Goal: Task Accomplishment & Management: Manage account settings

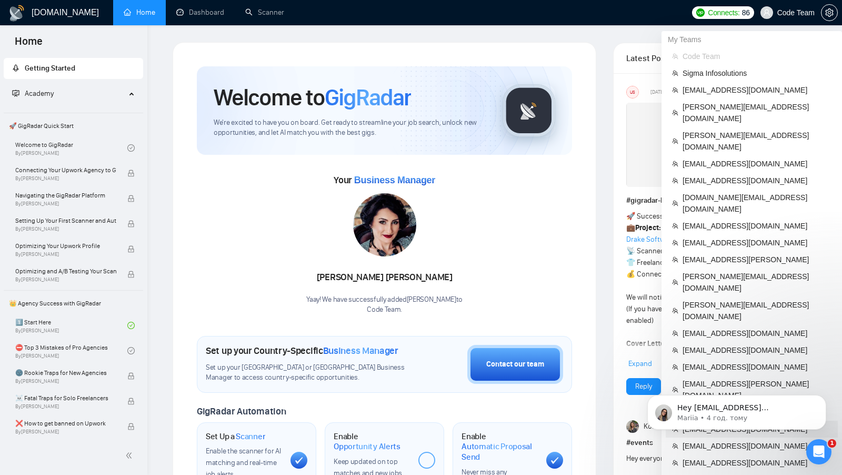
click at [737, 423] on span "[EMAIL_ADDRESS][DOMAIN_NAME]" at bounding box center [757, 429] width 149 height 12
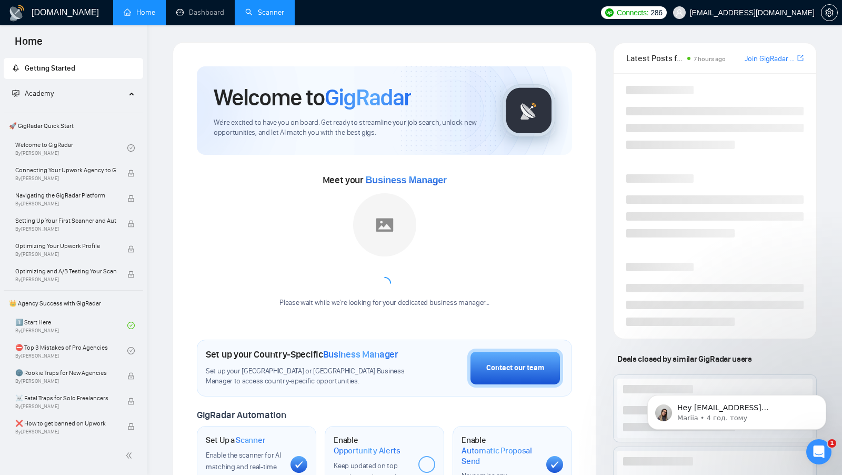
click at [269, 17] on link "Scanner" at bounding box center [264, 12] width 39 height 9
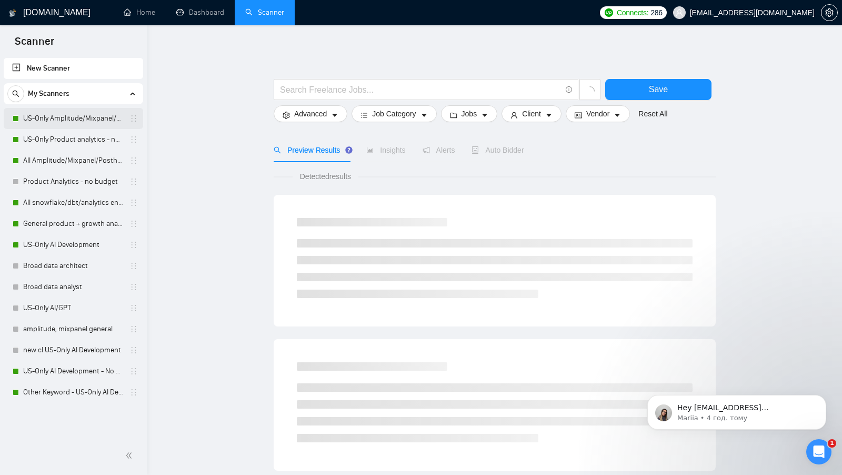
click at [83, 113] on link "US-Only Amplitude/Mixpanel/Posthog Product Analytics" at bounding box center [73, 118] width 100 height 21
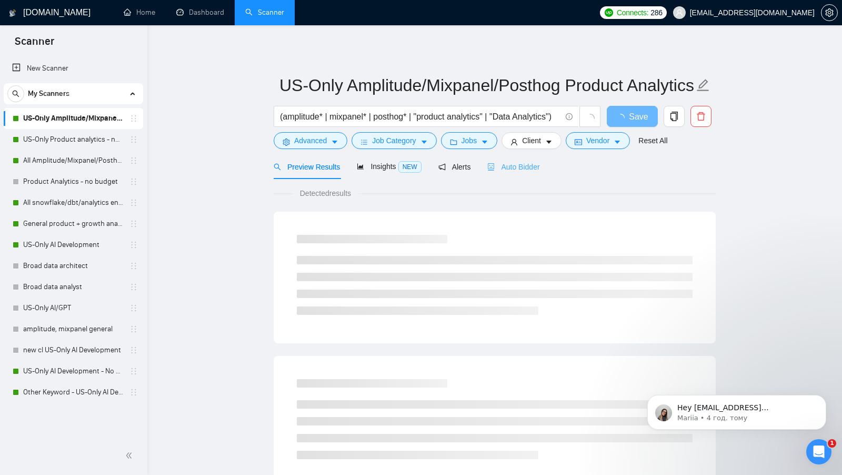
click at [537, 177] on div "Auto Bidder" at bounding box center [514, 166] width 52 height 25
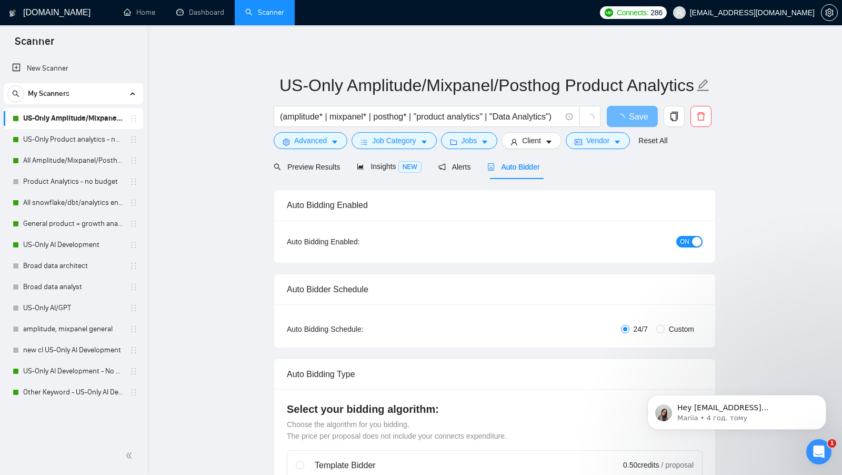
checkbox input "true"
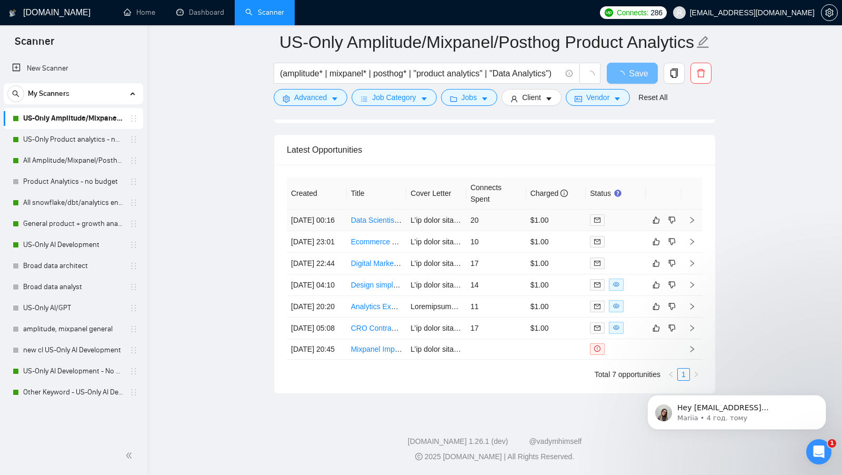
scroll to position [2628, 0]
click at [48, 145] on link "US-Only Product analytics - no budget" at bounding box center [73, 139] width 100 height 21
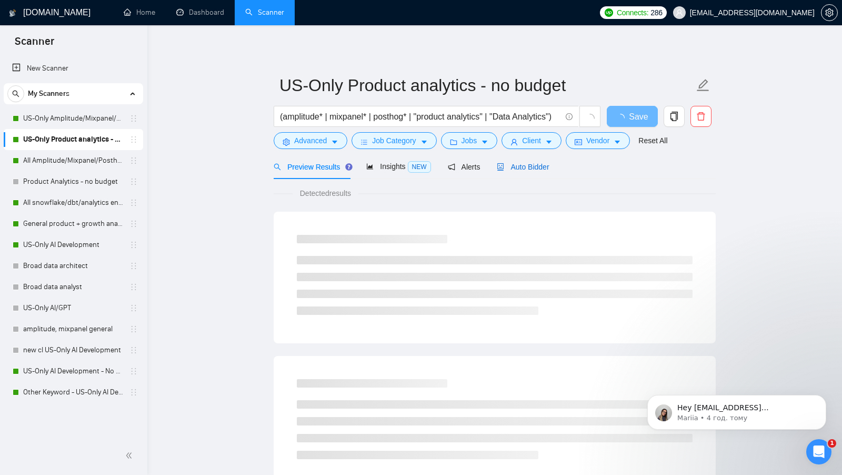
click at [529, 168] on span "Auto Bidder" at bounding box center [523, 167] width 52 height 8
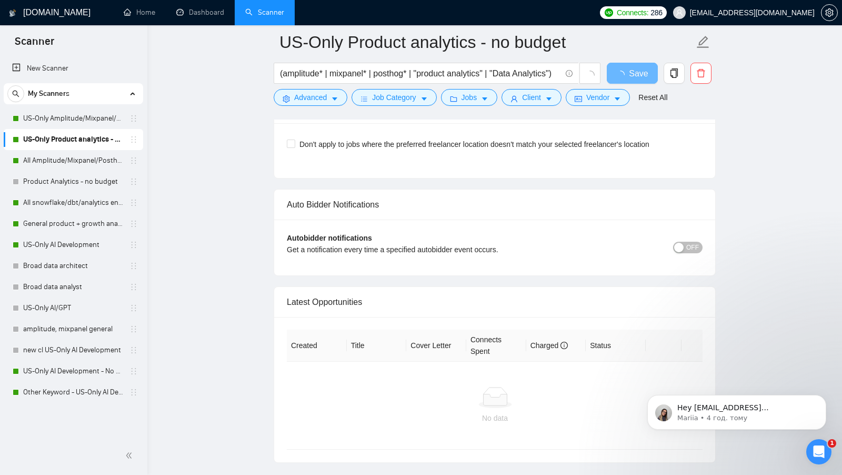
scroll to position [2370, 0]
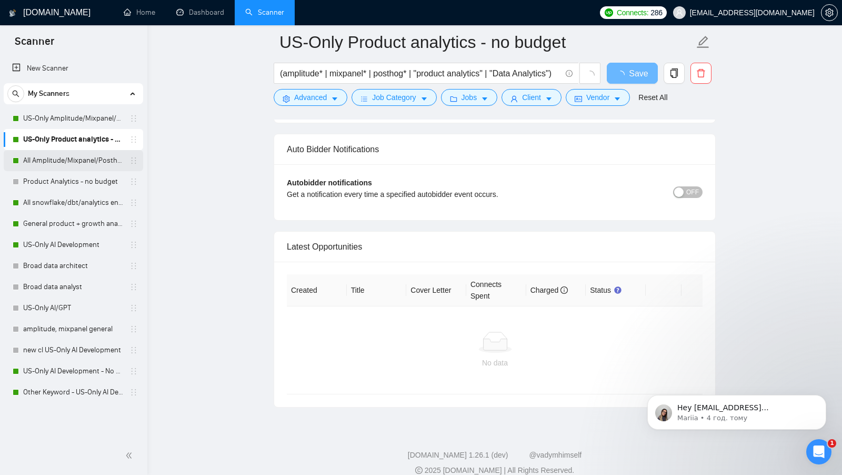
click at [43, 164] on link "All Amplitude/Mixpanel/Posthog Product Analytics" at bounding box center [73, 160] width 100 height 21
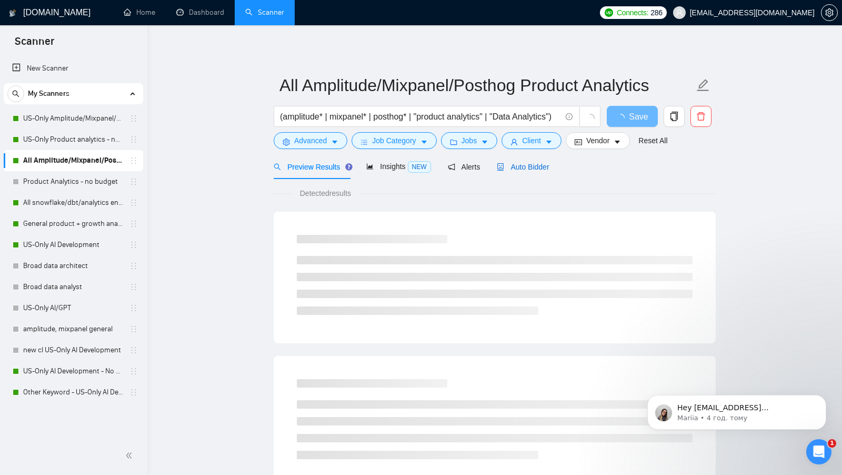
click at [542, 166] on span "Auto Bidder" at bounding box center [523, 167] width 52 height 8
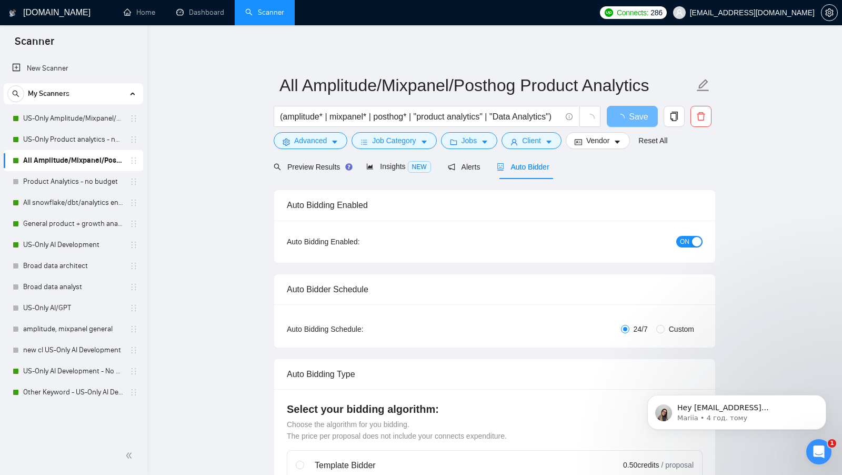
checkbox input "true"
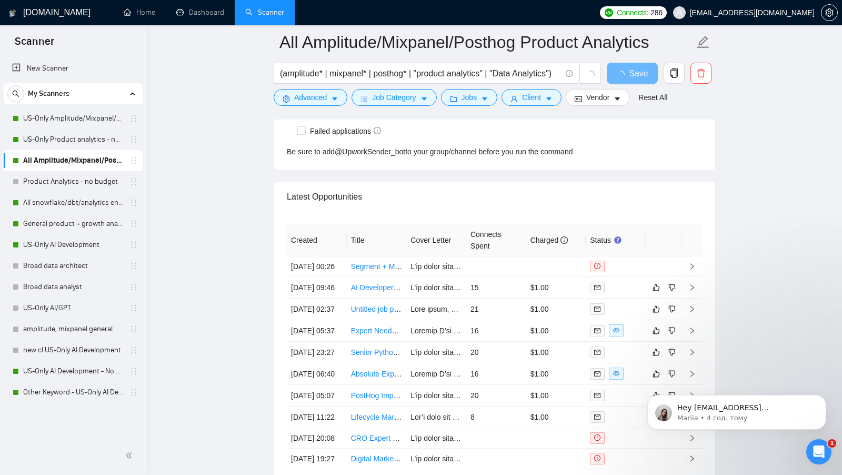
scroll to position [2569, 0]
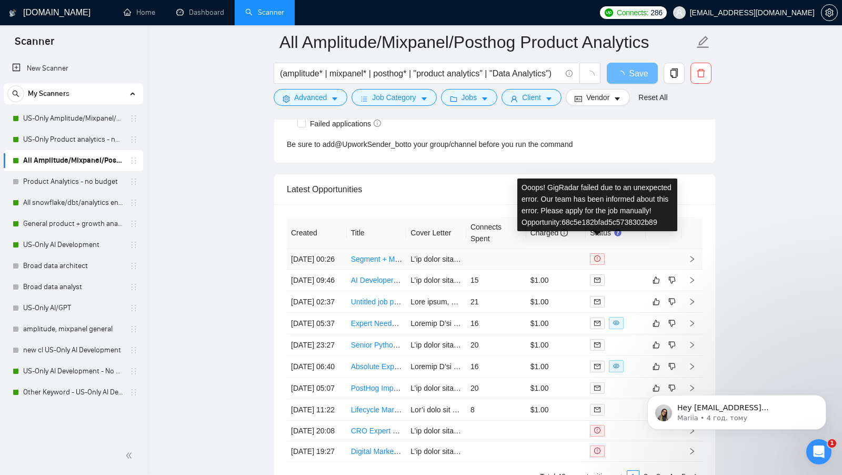
click at [626, 254] on div at bounding box center [616, 259] width 52 height 12
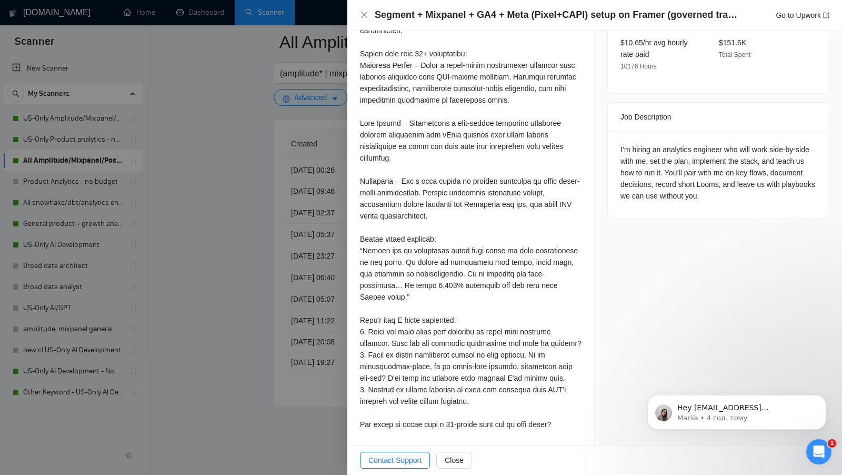
scroll to position [2658, 0]
click at [292, 315] on div at bounding box center [421, 237] width 842 height 475
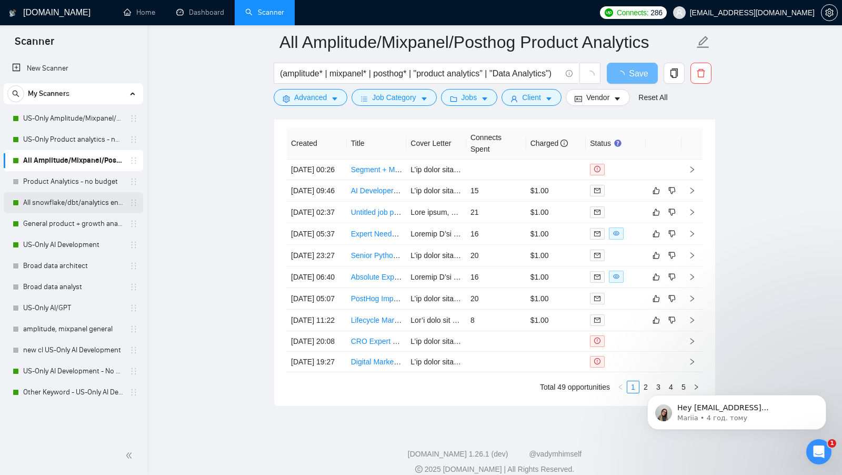
click at [42, 209] on link "All snowflake/dbt/analytics engineer" at bounding box center [73, 202] width 100 height 21
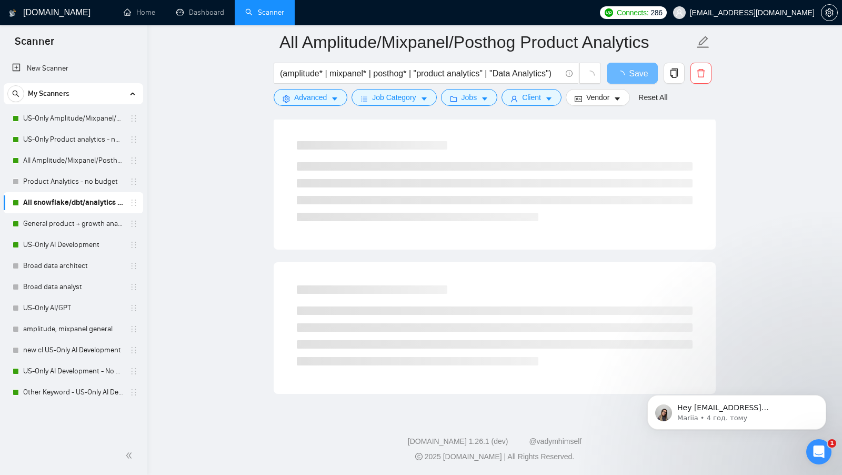
scroll to position [534, 0]
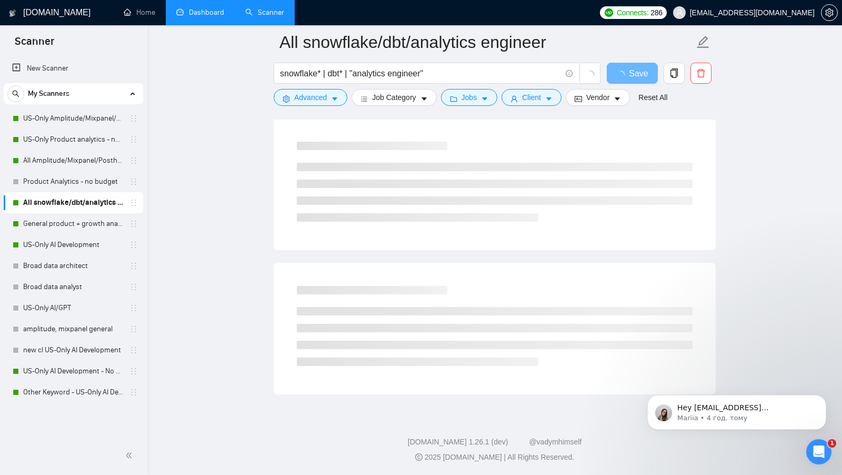
click at [221, 15] on link "Dashboard" at bounding box center [200, 12] width 48 height 9
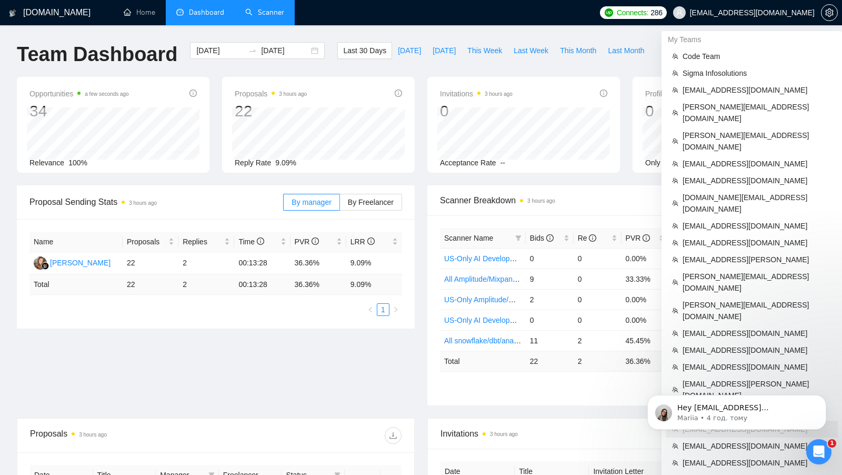
click at [777, 13] on span "[EMAIL_ADDRESS][DOMAIN_NAME]" at bounding box center [752, 13] width 125 height 0
copy div "[EMAIL_ADDRESS][DOMAIN_NAME]"
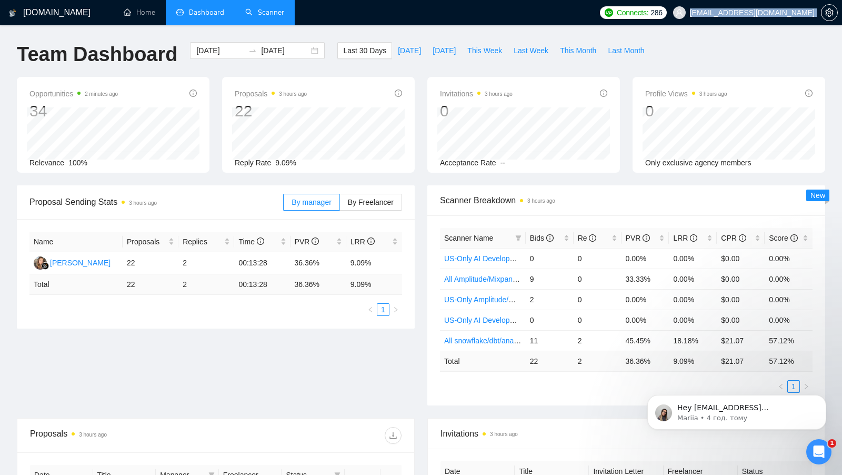
click at [245, 17] on link "Scanner" at bounding box center [264, 12] width 39 height 9
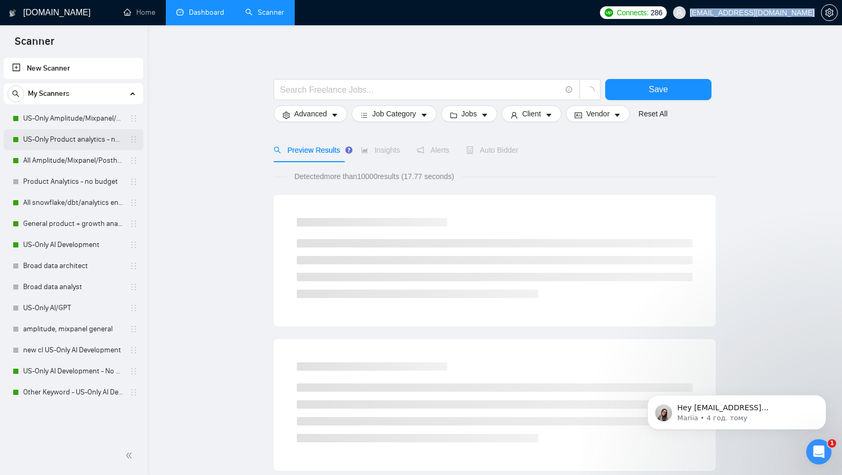
click at [62, 140] on link "US-Only Product analytics - no budget" at bounding box center [73, 139] width 100 height 21
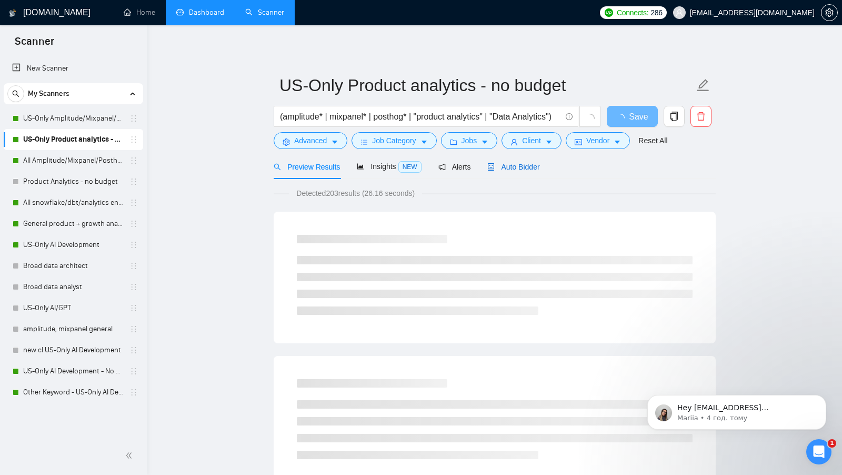
click at [525, 164] on span "Auto Bidder" at bounding box center [514, 167] width 52 height 8
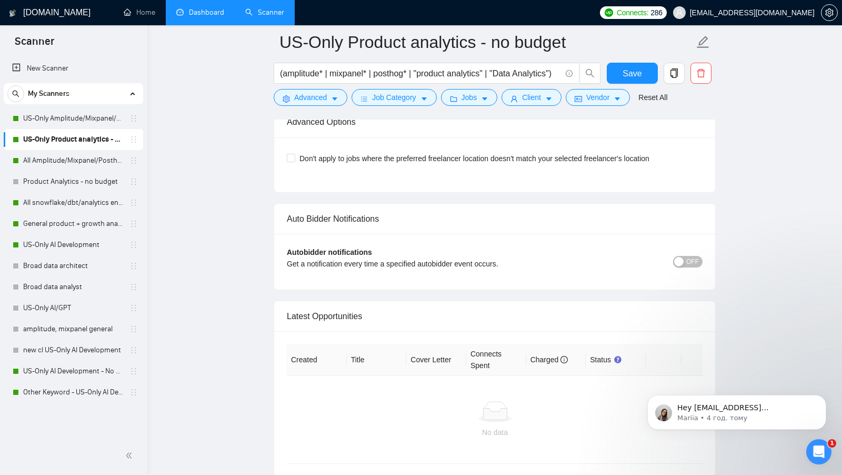
scroll to position [2431, 0]
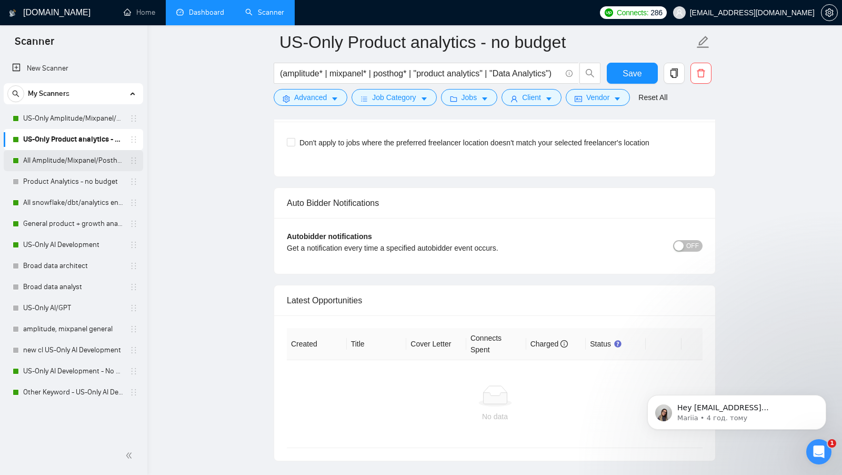
click at [77, 157] on link "All Amplitude/Mixpanel/Posthog Product Analytics" at bounding box center [73, 160] width 100 height 21
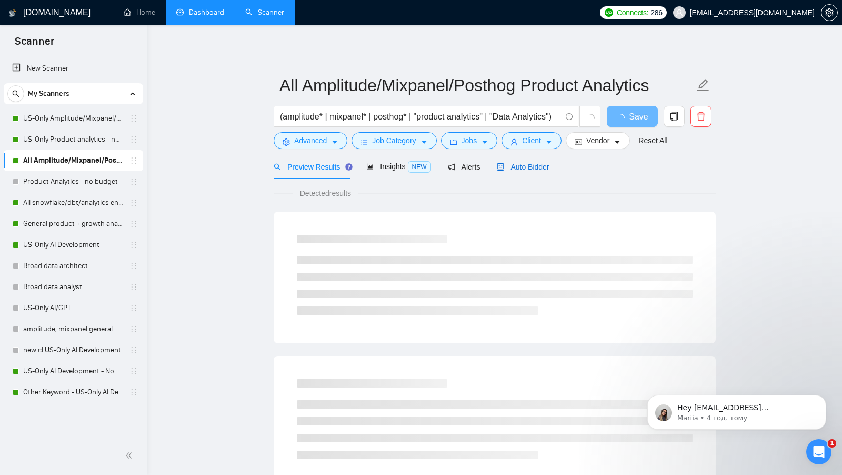
click at [537, 163] on span "Auto Bidder" at bounding box center [523, 167] width 52 height 8
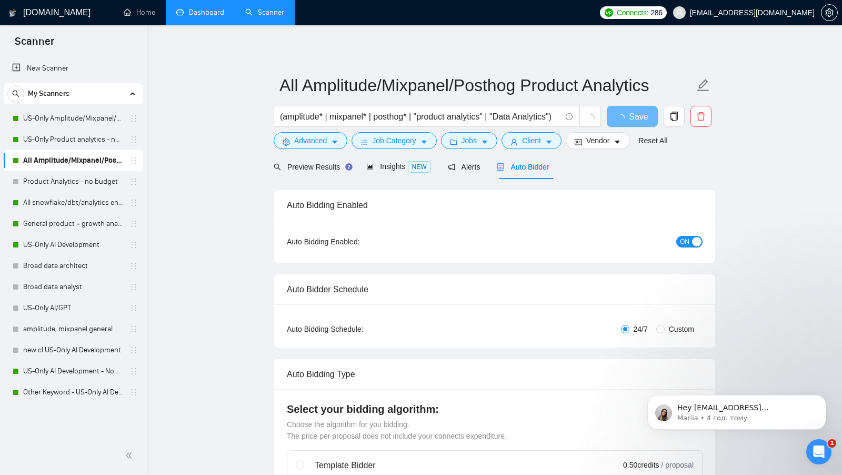
checkbox input "true"
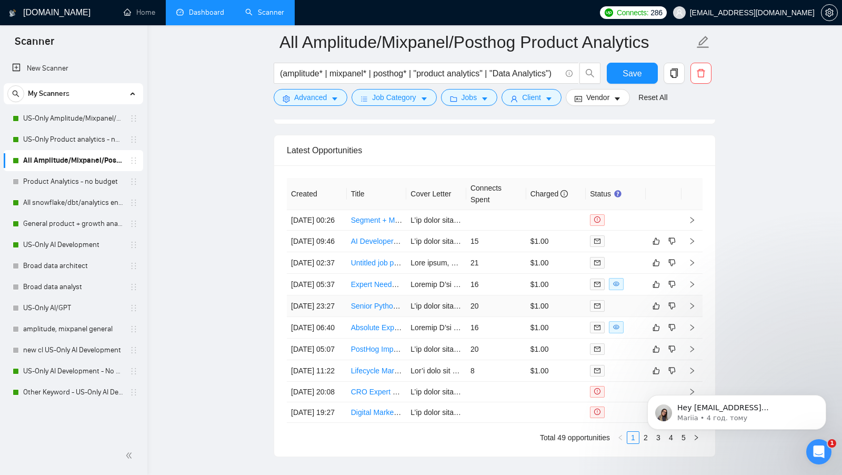
scroll to position [2718, 0]
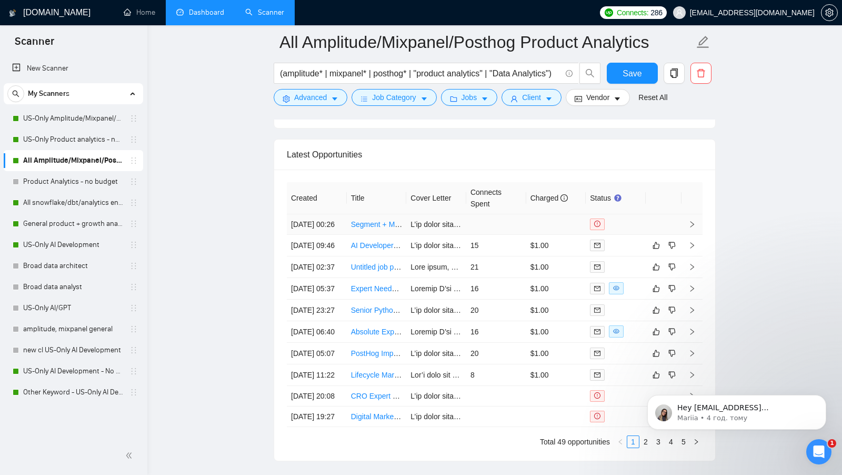
click at [546, 226] on td at bounding box center [556, 224] width 60 height 21
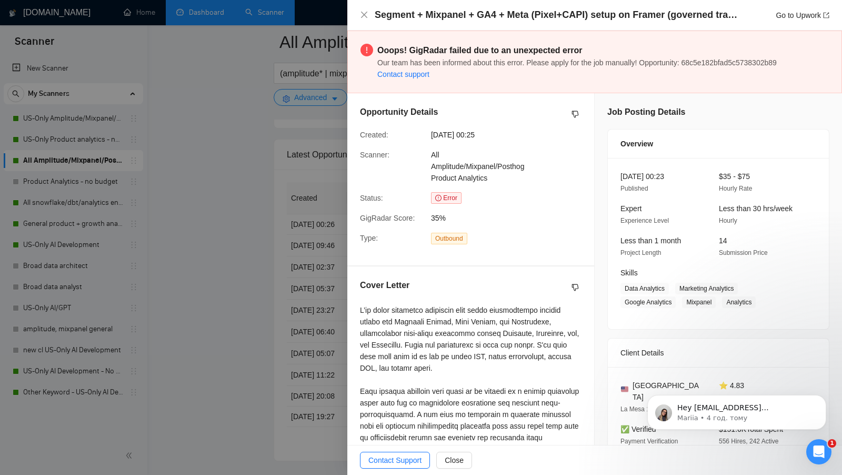
click at [444, 22] on div "Segment + Mixpanel + GA4 + Meta (Pixel+CAPI) setup on Framer (governed tracking…" at bounding box center [594, 15] width 495 height 31
click at [450, 17] on h4 "Segment + Mixpanel + GA4 + Meta (Pixel+CAPI) setup on Framer (governed tracking…" at bounding box center [556, 14] width 363 height 13
click at [317, 65] on div at bounding box center [421, 237] width 842 height 475
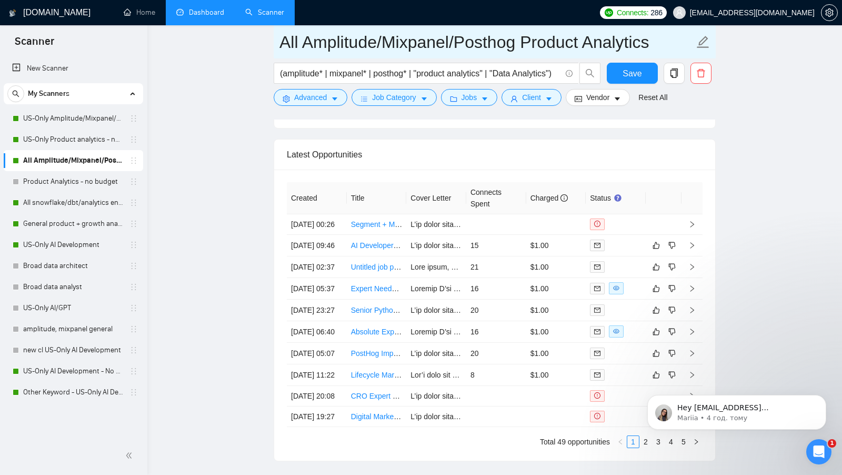
click at [345, 43] on input "All Amplitude/Mixpanel/Posthog Product Analytics" at bounding box center [487, 42] width 415 height 26
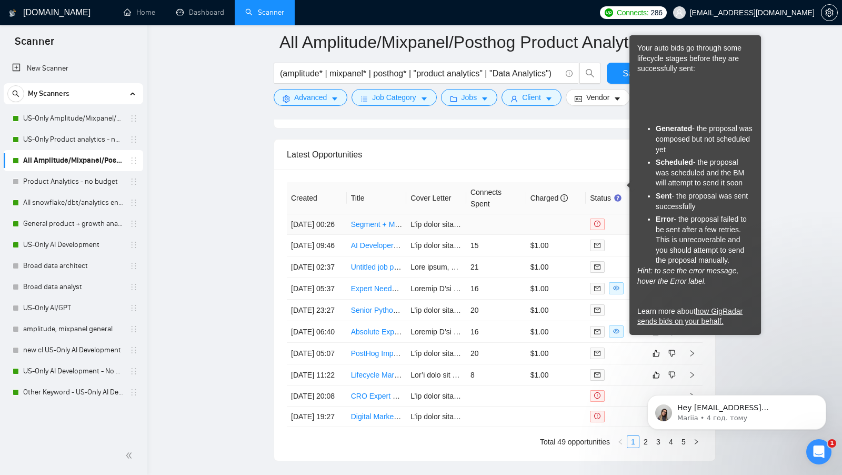
click at [619, 218] on div at bounding box center [616, 224] width 52 height 12
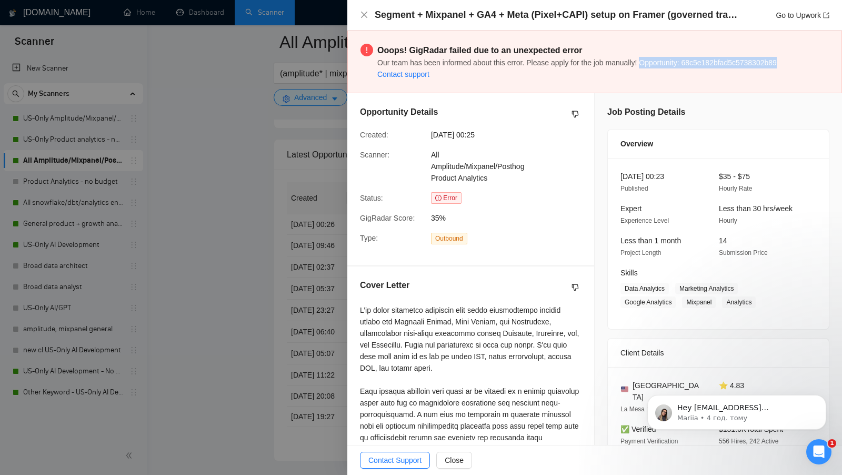
copy span "Opportunity: 68c5e182bfad5c5738302b89"
drag, startPoint x: 649, startPoint y: 61, endPoint x: 809, endPoint y: 65, distance: 159.6
click at [808, 65] on div "Ooops! GigRadar failed due to an unexpected error Our team has been informed ab…" at bounding box center [603, 62] width 452 height 36
drag, startPoint x: 283, startPoint y: 93, endPoint x: 446, endPoint y: 85, distance: 163.4
click at [283, 93] on div at bounding box center [421, 237] width 842 height 475
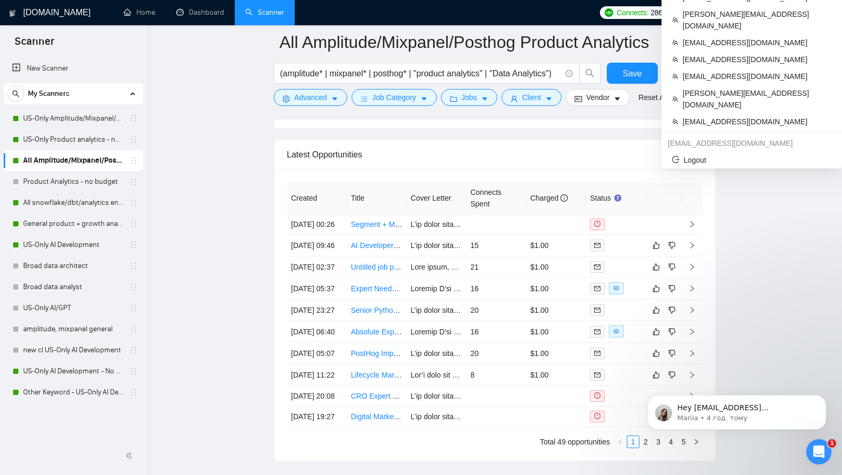
click at [776, 13] on span "[EMAIL_ADDRESS][DOMAIN_NAME]" at bounding box center [752, 13] width 125 height 0
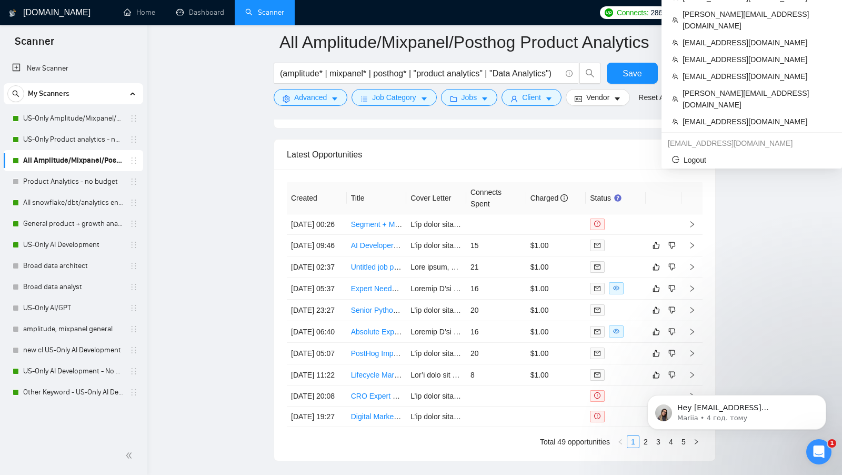
click at [791, 13] on span "[EMAIL_ADDRESS][DOMAIN_NAME]" at bounding box center [752, 13] width 125 height 0
click at [787, 13] on span "[EMAIL_ADDRESS][DOMAIN_NAME]" at bounding box center [752, 13] width 125 height 0
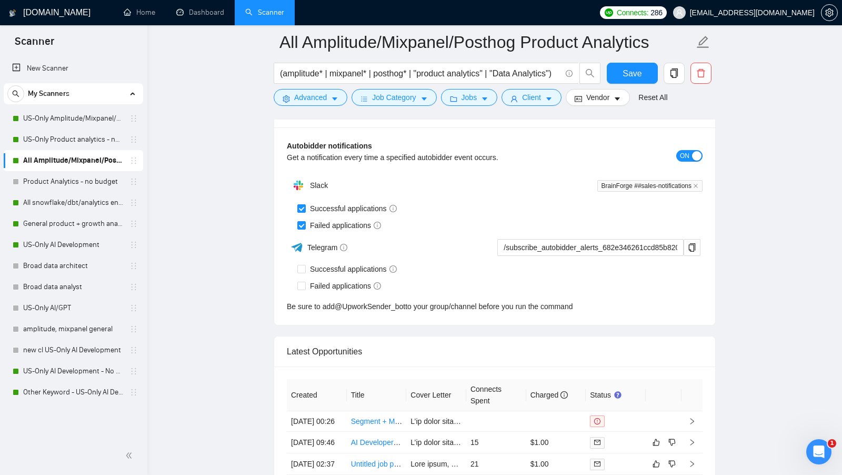
click at [782, 13] on span "[EMAIL_ADDRESS][DOMAIN_NAME]" at bounding box center [752, 13] width 125 height 0
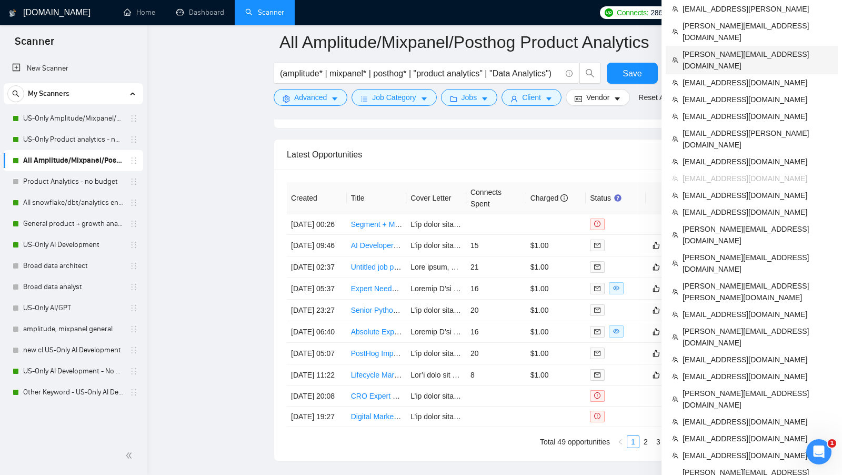
scroll to position [2878, 0]
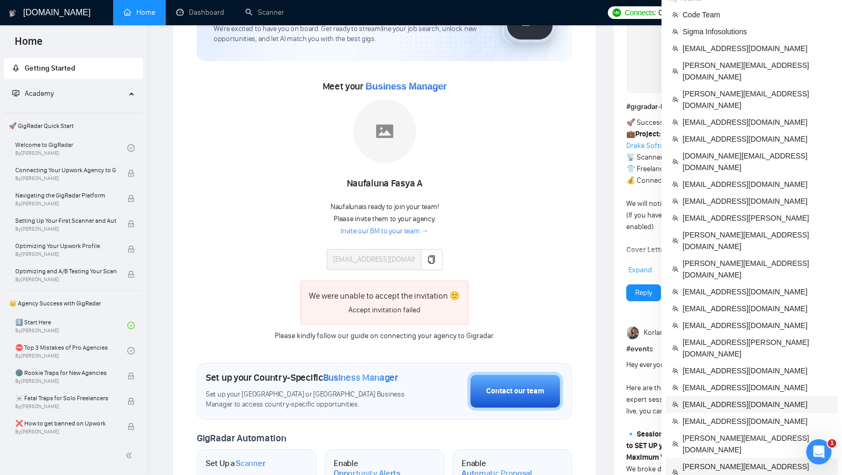
scroll to position [114, 0]
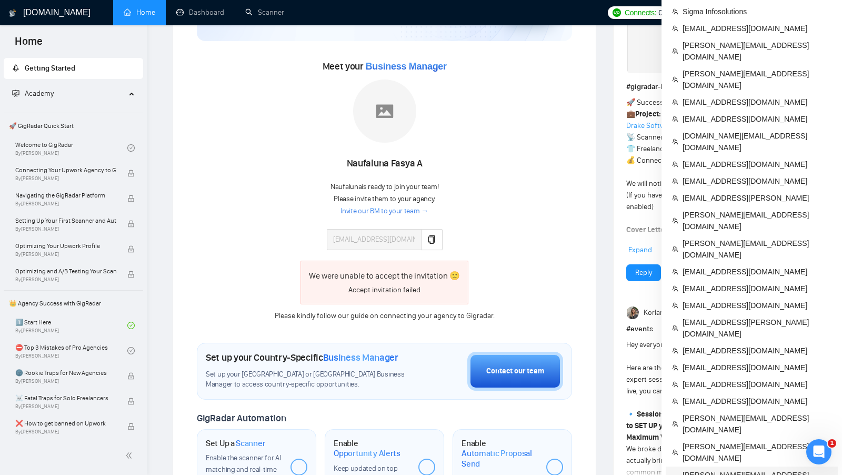
click at [723, 469] on span "[PERSON_NAME][EMAIL_ADDRESS][PERSON_NAME][DOMAIN_NAME]" at bounding box center [757, 480] width 149 height 23
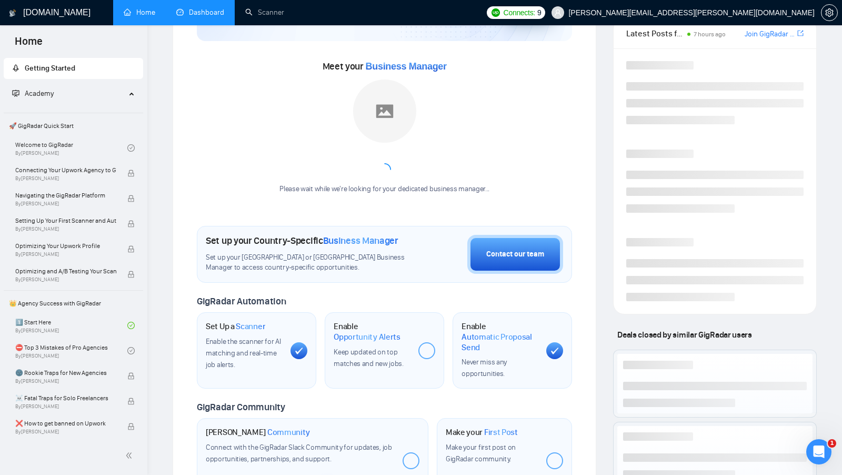
click at [182, 9] on link "Dashboard" at bounding box center [200, 12] width 48 height 9
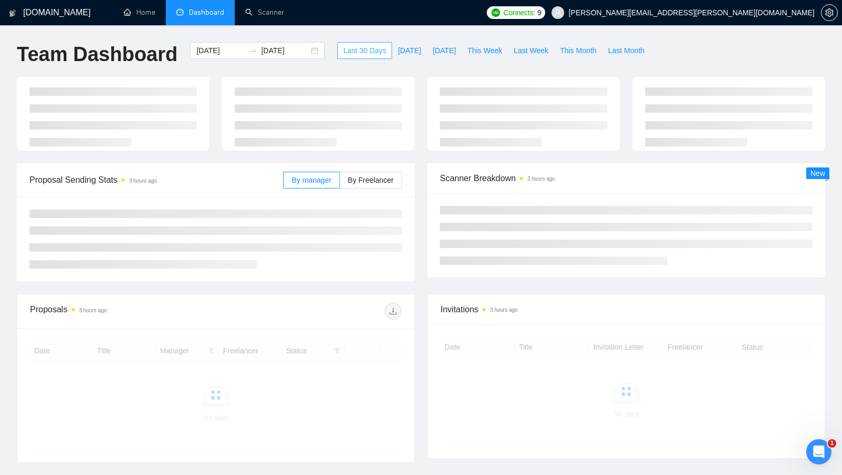
click at [356, 47] on span "Last 30 Days" at bounding box center [364, 51] width 43 height 12
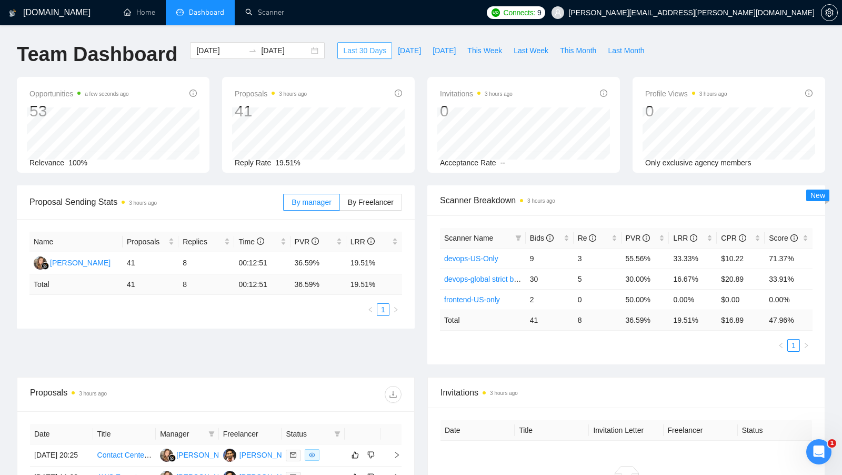
click at [356, 46] on span "Last 30 Days" at bounding box center [364, 51] width 43 height 12
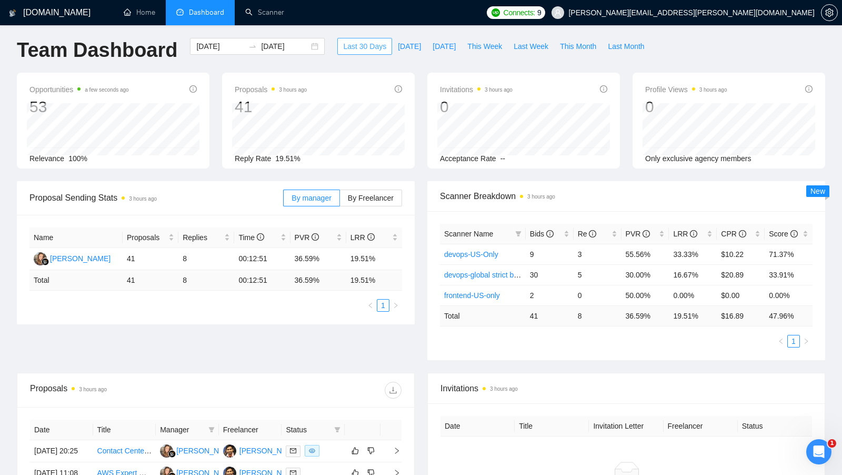
scroll to position [4, 0]
click at [307, 49] on div "[DATE] [DATE]" at bounding box center [257, 46] width 135 height 17
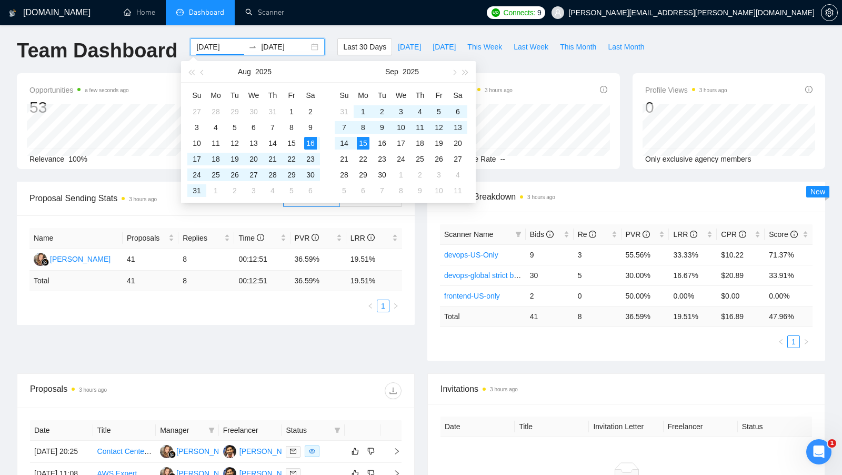
click at [307, 48] on div "[DATE] [DATE]" at bounding box center [257, 46] width 135 height 17
click at [323, 37] on div "[DOMAIN_NAME] Home Dashboard Scanner Connects: 9 [PERSON_NAME][EMAIL_ADDRESS][P…" at bounding box center [421, 392] width 842 height 793
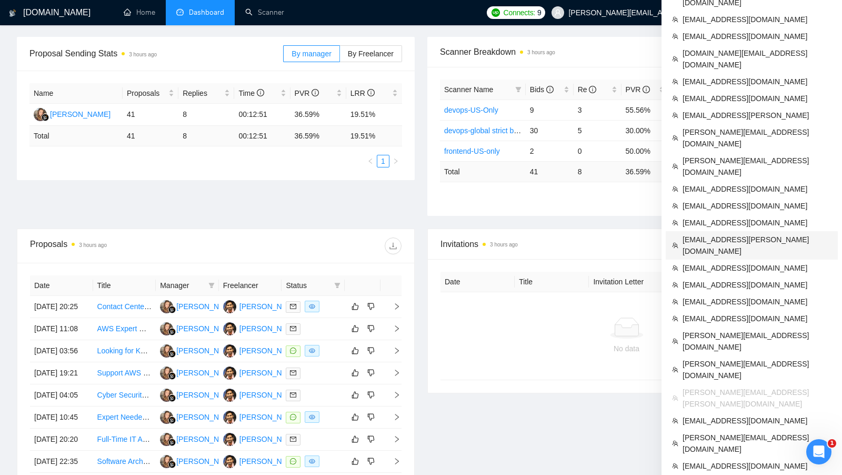
scroll to position [158, 0]
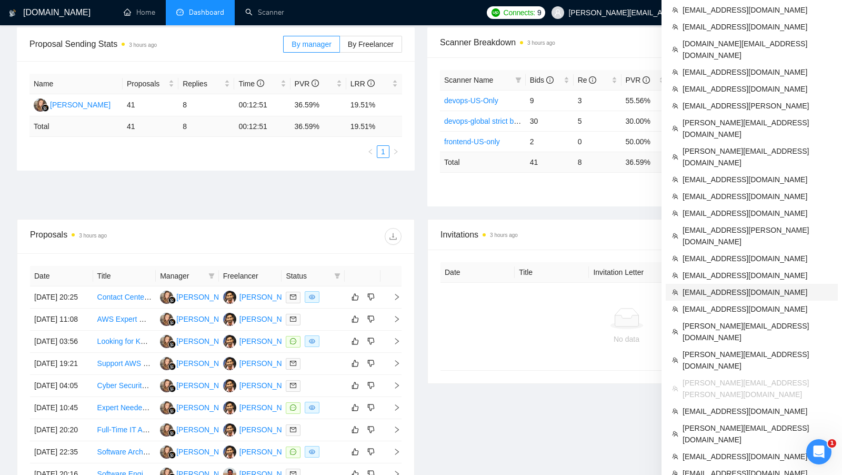
click at [715, 286] on span "[EMAIL_ADDRESS][DOMAIN_NAME]" at bounding box center [757, 292] width 149 height 12
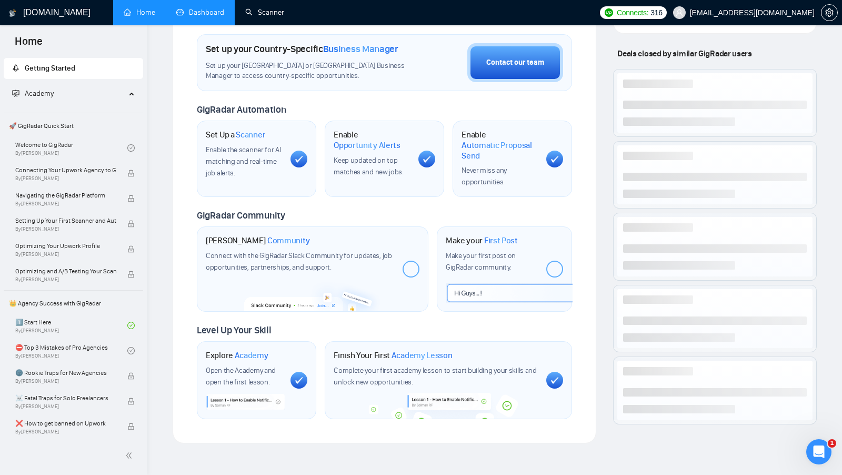
click at [207, 11] on link "Dashboard" at bounding box center [200, 12] width 48 height 9
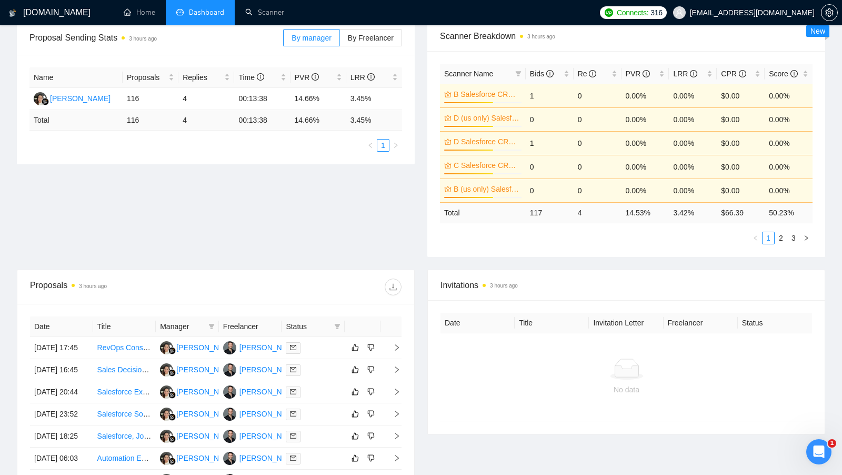
scroll to position [141, 0]
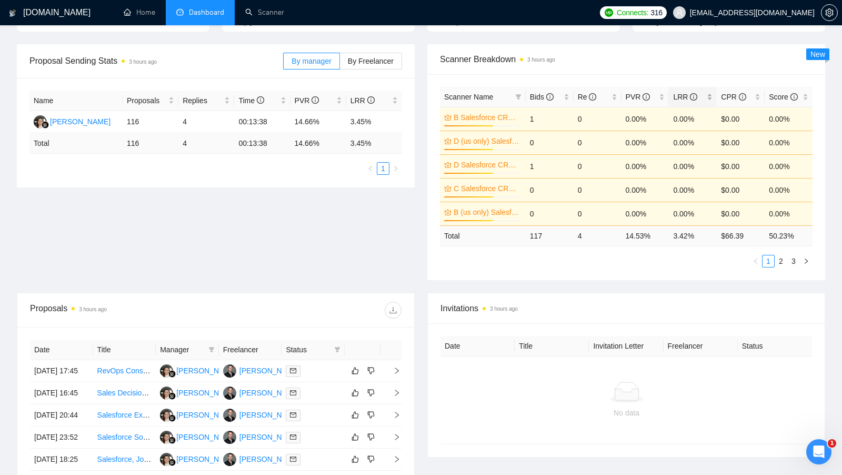
click at [708, 91] on div "LRR" at bounding box center [692, 97] width 39 height 12
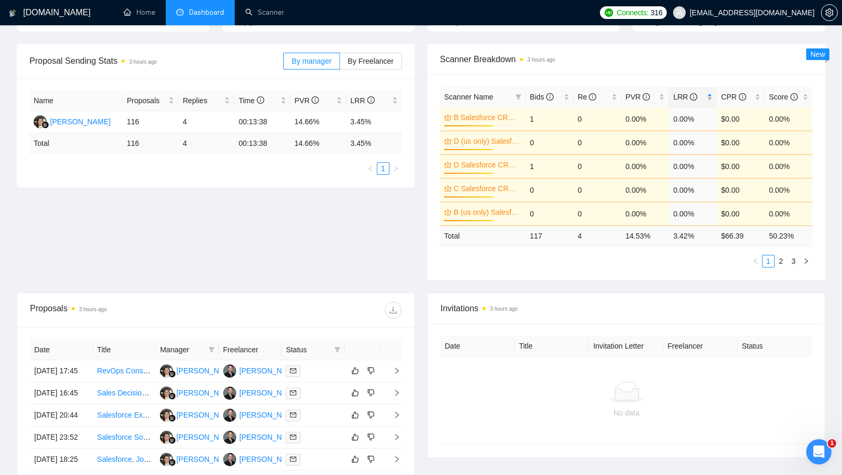
click at [710, 92] on div "LRR" at bounding box center [692, 97] width 39 height 12
click at [780, 257] on link "2" at bounding box center [782, 261] width 12 height 12
click at [794, 257] on link "3" at bounding box center [794, 261] width 12 height 12
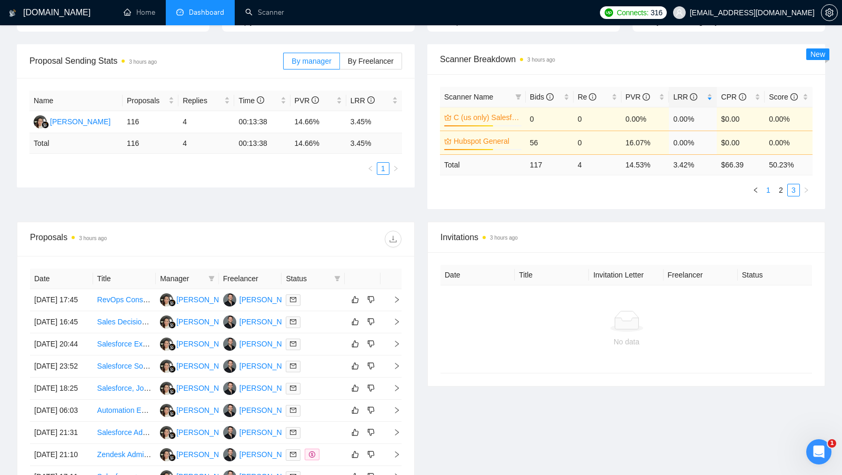
click at [767, 188] on link "1" at bounding box center [769, 190] width 12 height 12
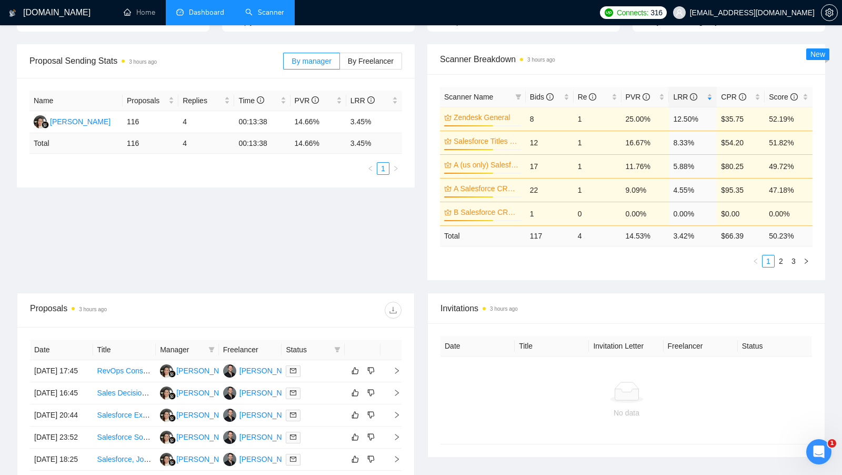
click at [256, 13] on link "Scanner" at bounding box center [264, 12] width 39 height 9
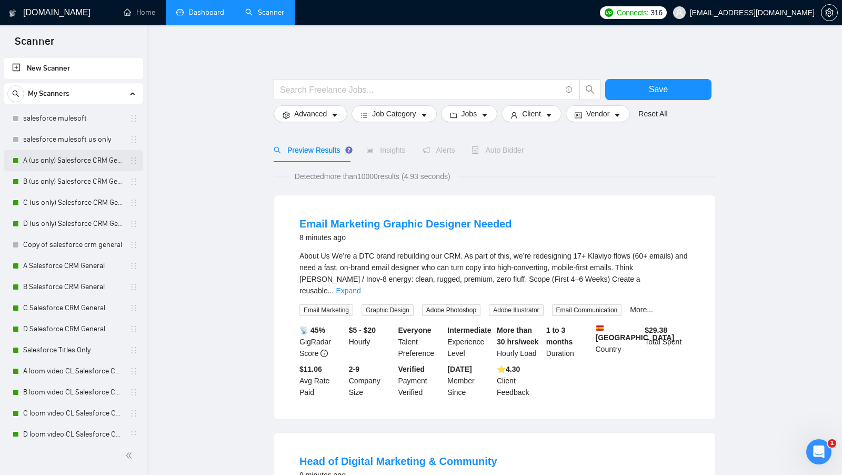
click at [91, 157] on link "A (us only) Salesforce CRM General" at bounding box center [73, 160] width 100 height 21
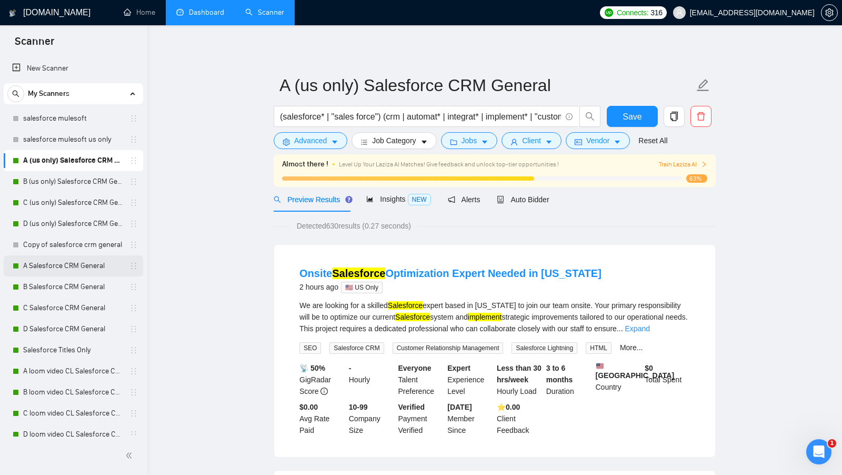
click at [82, 267] on link "A Salesforce CRM General" at bounding box center [73, 265] width 100 height 21
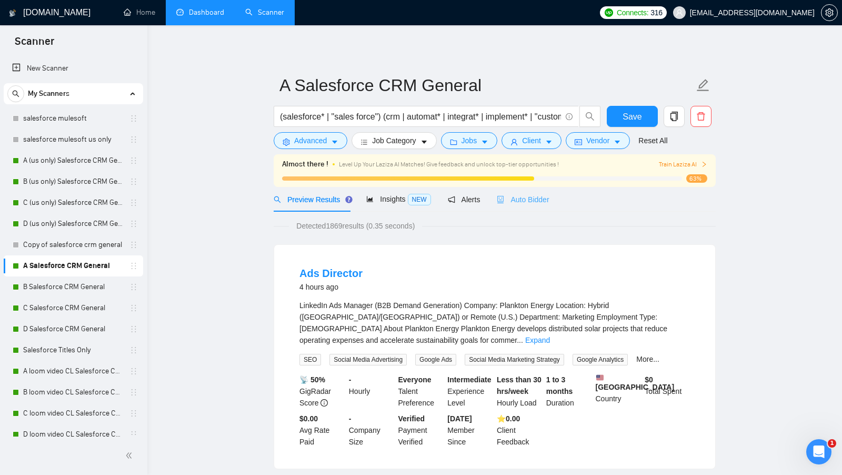
click at [535, 210] on div "Auto Bidder" at bounding box center [523, 199] width 52 height 25
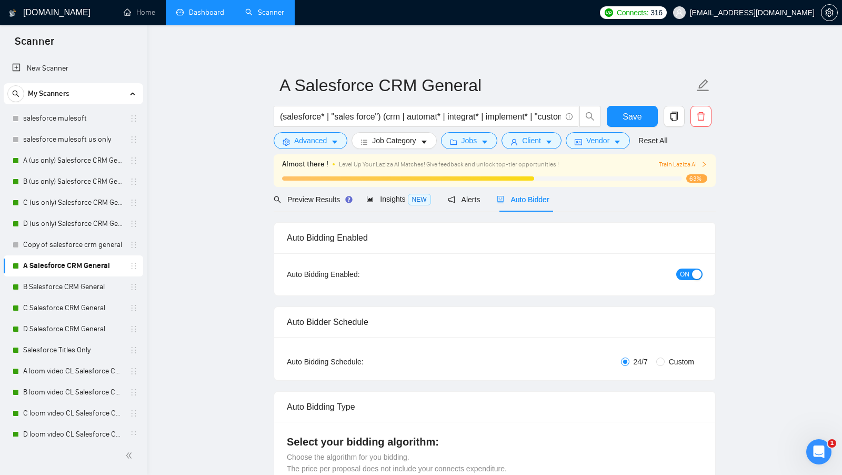
radio input "false"
radio input "true"
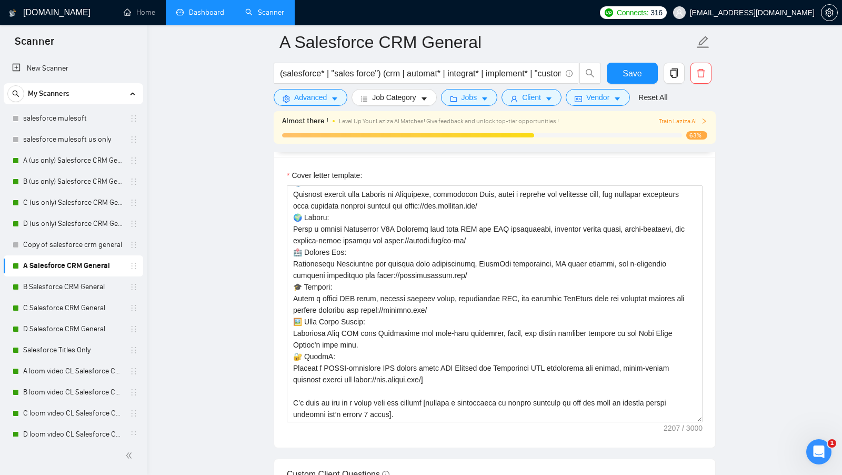
scroll to position [1345, 0]
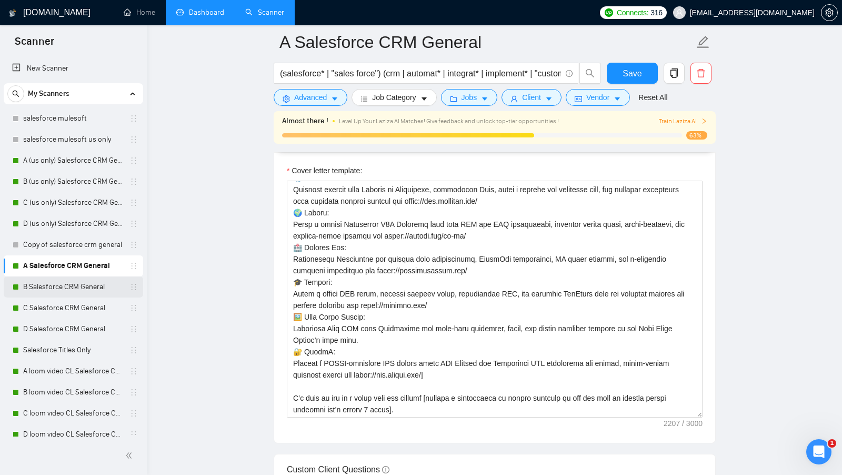
click at [84, 290] on link "B Salesforce CRM General" at bounding box center [73, 286] width 100 height 21
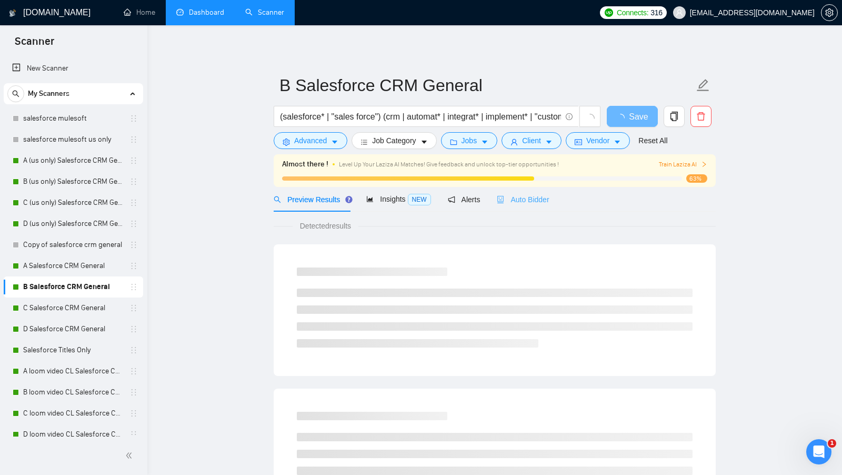
click at [524, 210] on div "Auto Bidder" at bounding box center [523, 199] width 52 height 25
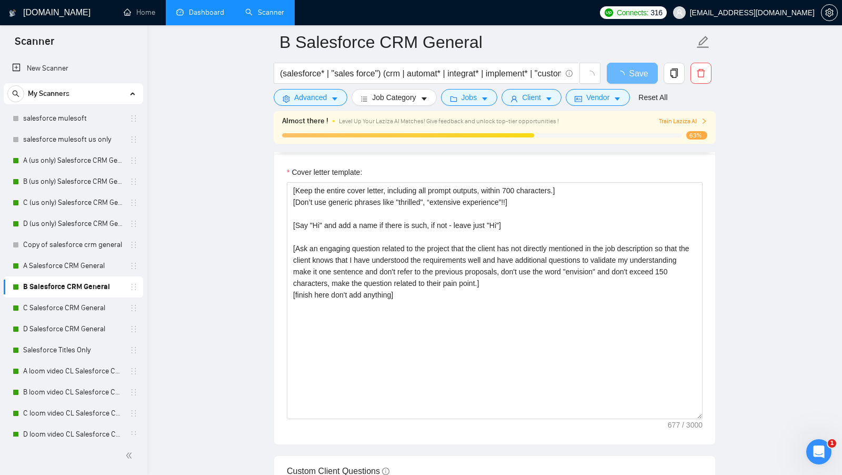
scroll to position [1325, 0]
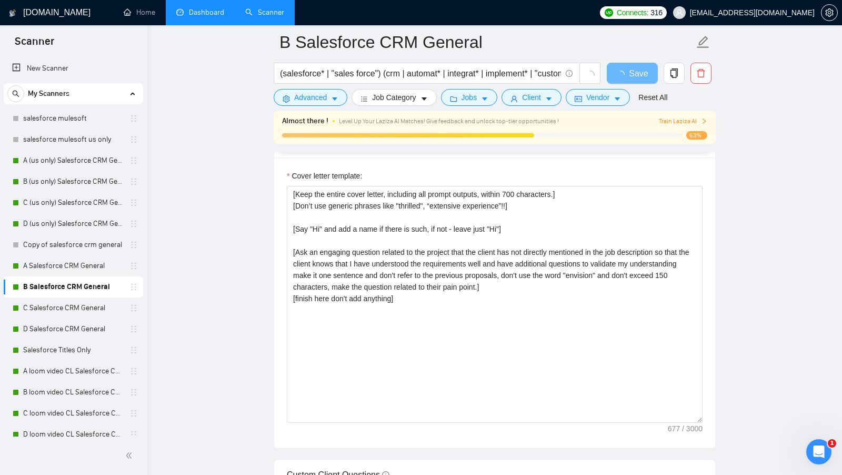
click at [225, 39] on main "B Salesforce CRM General (salesforce* | "sales force") (crm | automat* | integr…" at bounding box center [494, 270] width 661 height 3107
click at [201, 8] on link "Dashboard" at bounding box center [200, 12] width 48 height 9
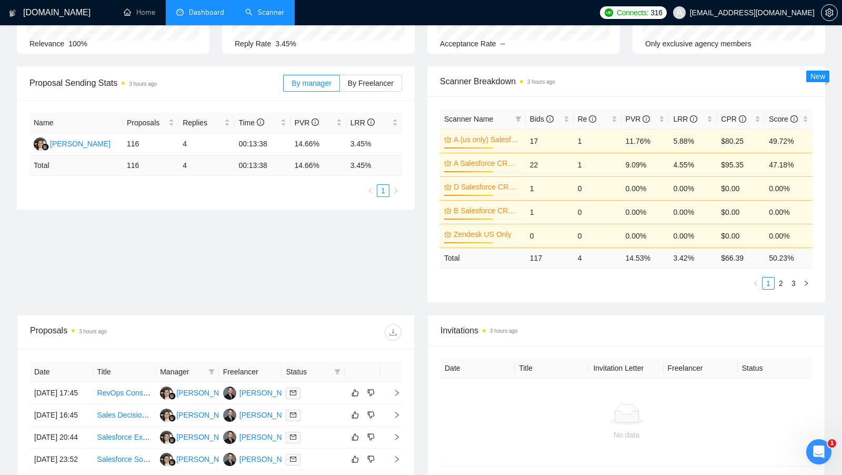
scroll to position [118, 0]
click at [712, 117] on div "LRR" at bounding box center [692, 120] width 39 height 12
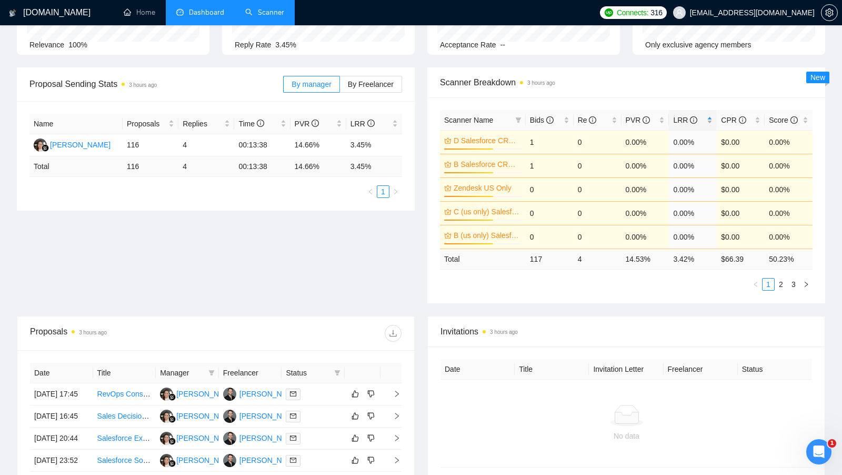
click at [712, 117] on div "LRR" at bounding box center [692, 120] width 39 height 12
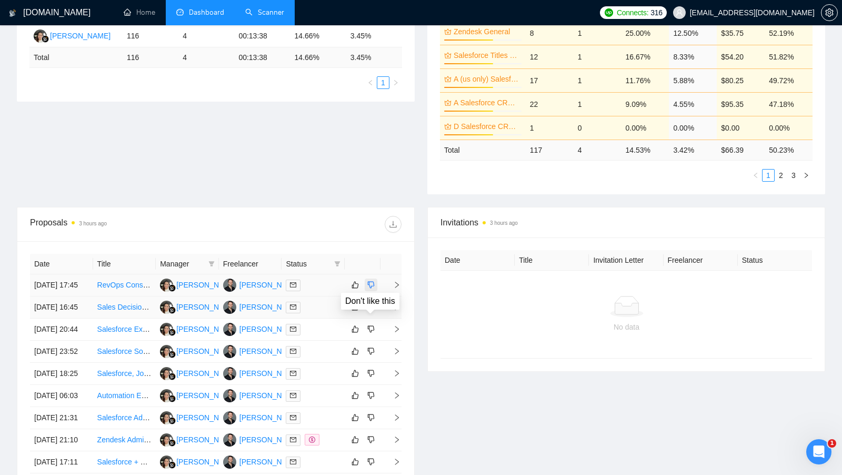
scroll to position [228, 0]
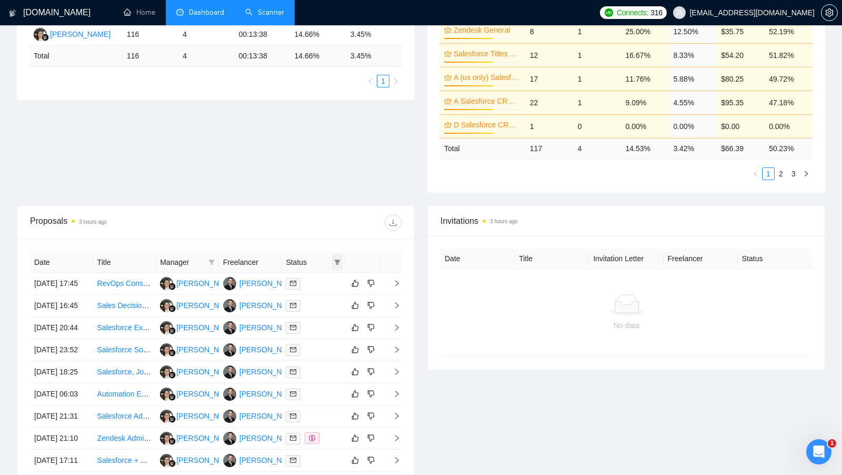
click at [340, 259] on icon "filter" at bounding box center [337, 262] width 6 height 6
click at [304, 279] on span "Chat" at bounding box center [304, 279] width 20 height 8
click at [314, 235] on div "Proposals 3 hours ago" at bounding box center [216, 223] width 372 height 34
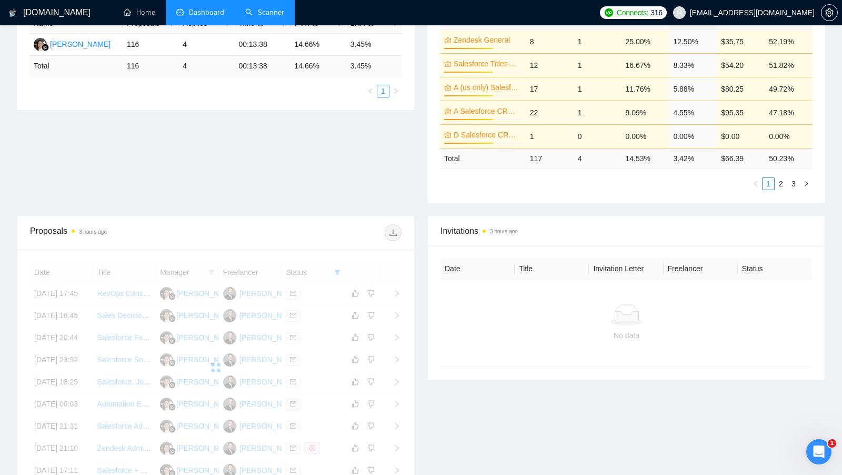
scroll to position [219, 0]
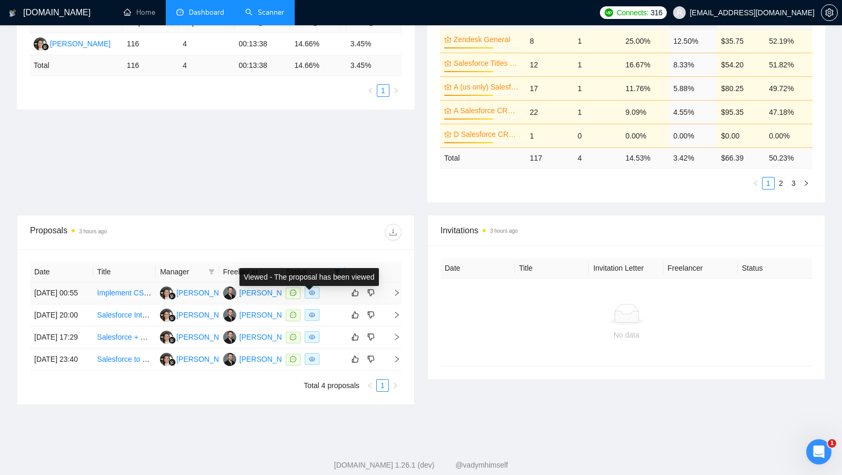
click at [326, 298] on div at bounding box center [313, 293] width 55 height 12
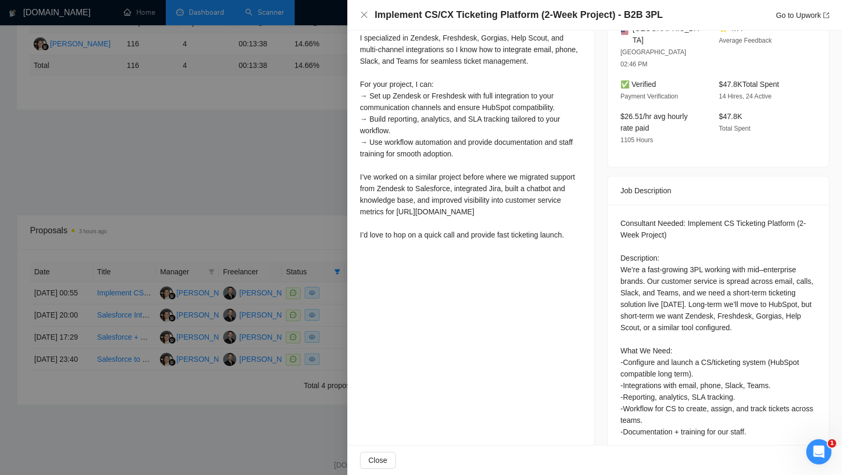
scroll to position [336, 0]
click at [299, 184] on div at bounding box center [421, 237] width 842 height 475
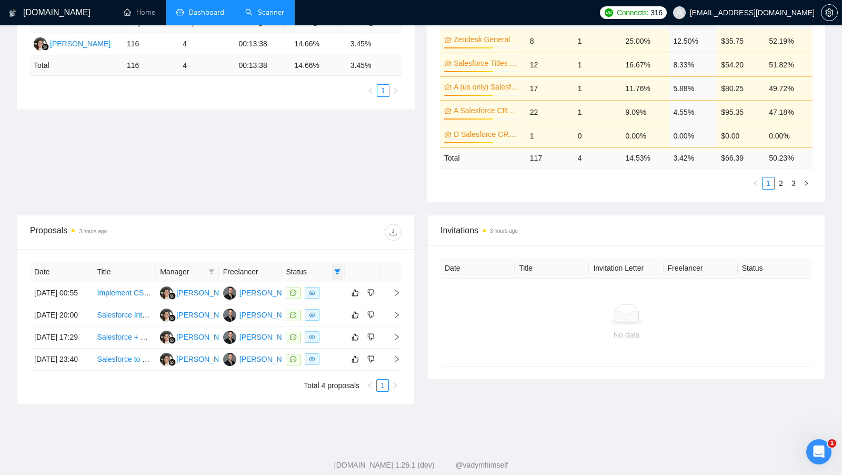
click at [342, 269] on span at bounding box center [337, 272] width 11 height 16
click at [290, 290] on input "checkbox" at bounding box center [289, 289] width 8 height 8
checkbox input "false"
click at [312, 232] on div at bounding box center [309, 232] width 186 height 17
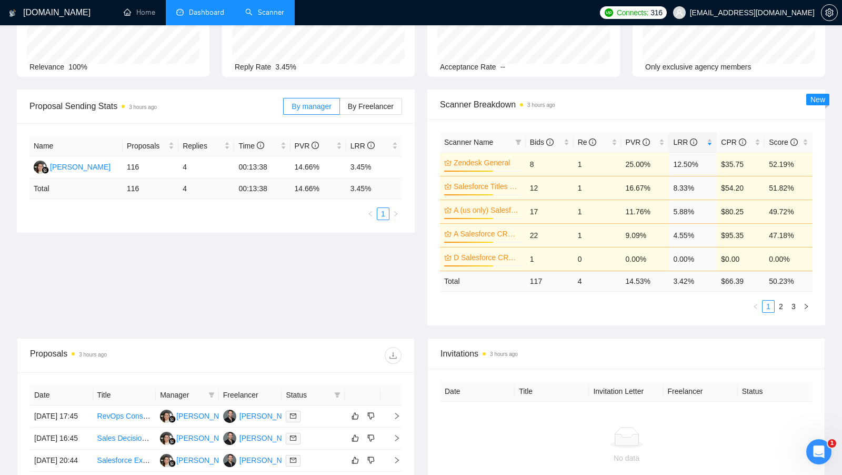
scroll to position [88, 0]
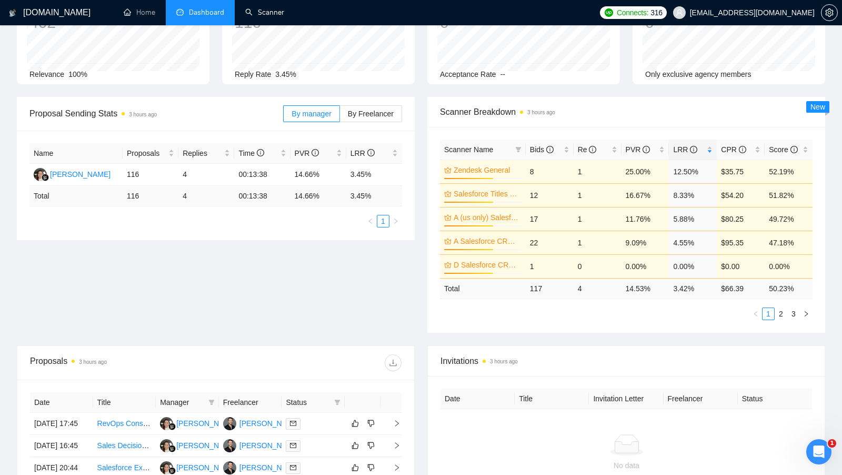
drag, startPoint x: 264, startPoint y: 13, endPoint x: 195, endPoint y: 98, distance: 109.4
click at [264, 13] on link "Scanner" at bounding box center [264, 12] width 39 height 9
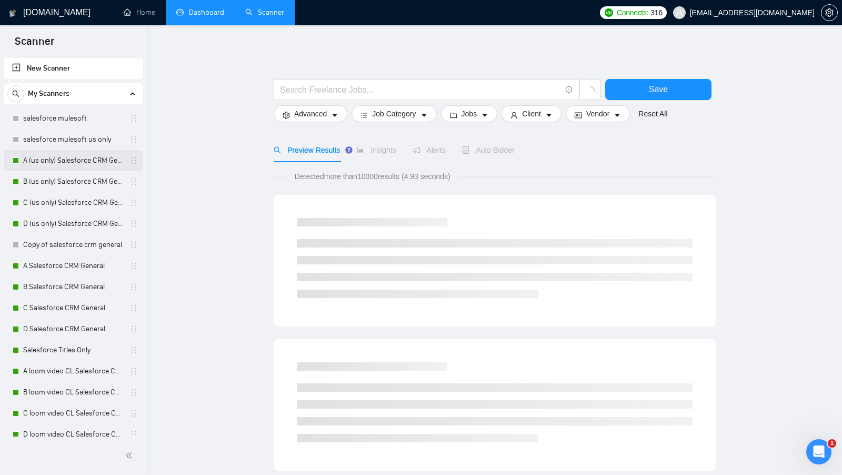
click at [58, 161] on link "A (us only) Salesforce CRM General" at bounding box center [73, 160] width 100 height 21
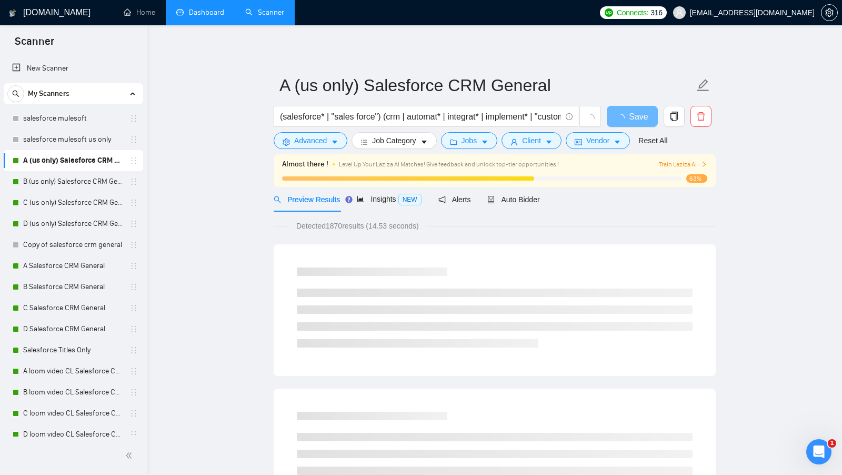
click at [544, 202] on div "Preview Results Insights NEW Alerts Auto Bidder" at bounding box center [495, 199] width 442 height 25
click at [528, 200] on span "Auto Bidder" at bounding box center [514, 199] width 52 height 8
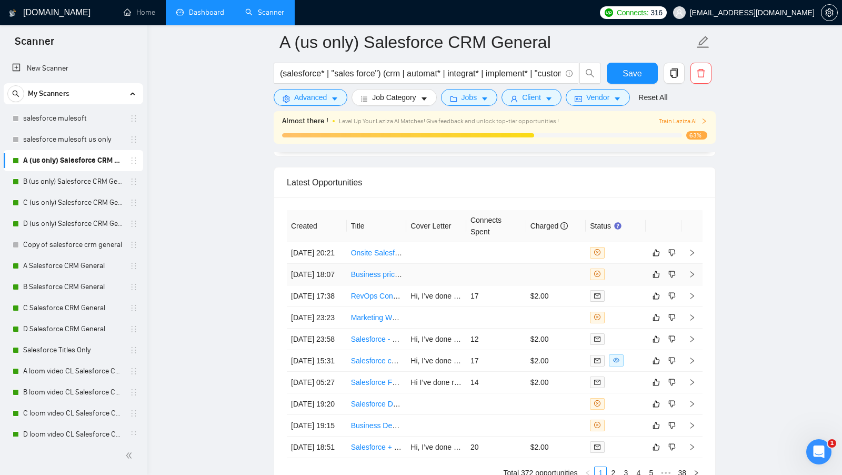
scroll to position [2896, 0]
click at [75, 170] on link "A (us only) Salesforce CRM General" at bounding box center [73, 160] width 100 height 21
click at [74, 177] on link "B (us only) Salesforce CRM General" at bounding box center [73, 181] width 100 height 21
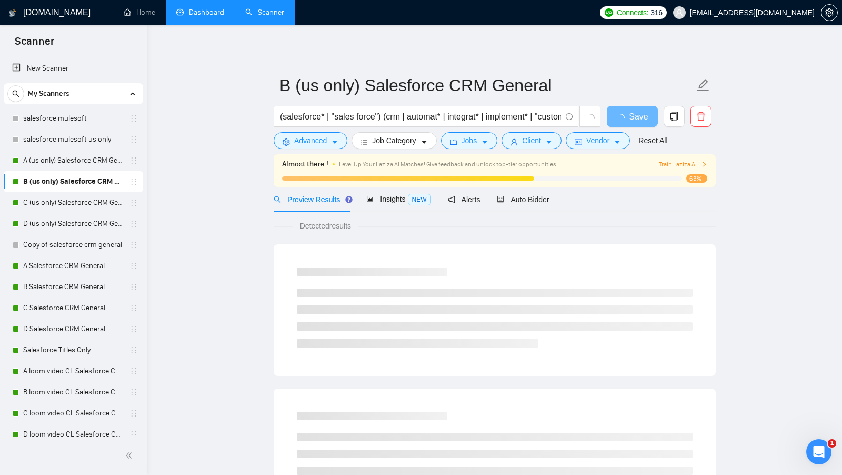
click at [561, 205] on div "Preview Results Insights NEW Alerts Auto Bidder" at bounding box center [495, 199] width 442 height 25
click at [537, 202] on span "Auto Bidder" at bounding box center [523, 199] width 52 height 8
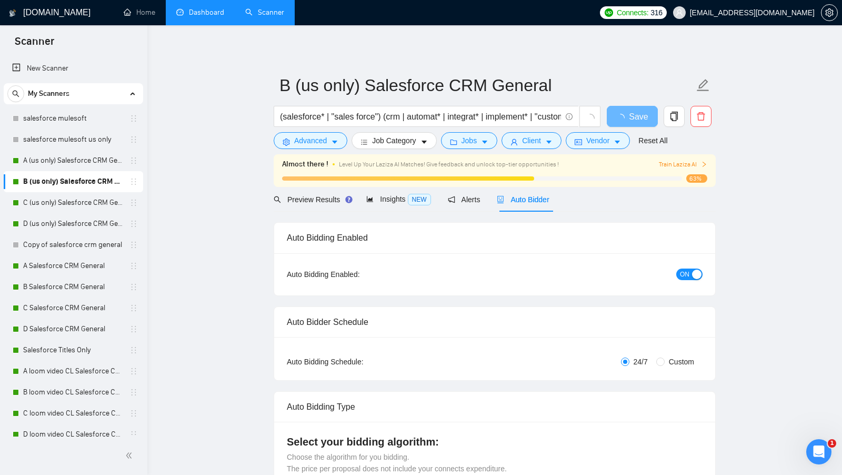
radio input "false"
radio input "true"
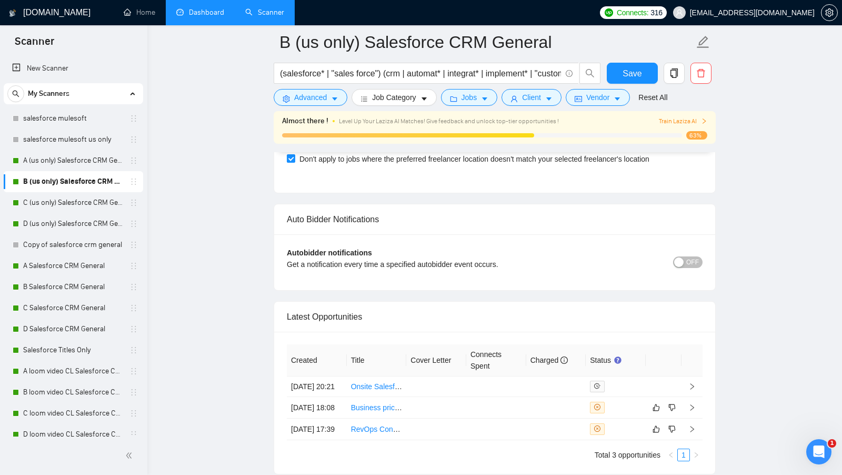
scroll to position [2719, 0]
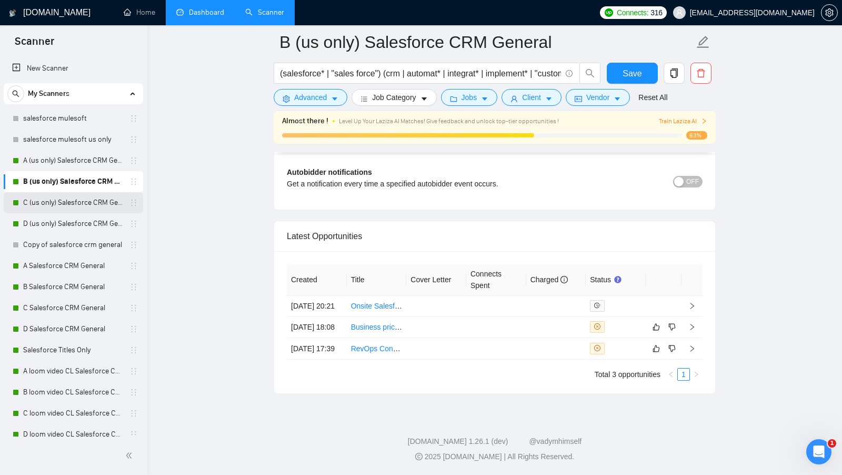
click at [73, 196] on link "C (us only) Salesforce CRM General" at bounding box center [73, 202] width 100 height 21
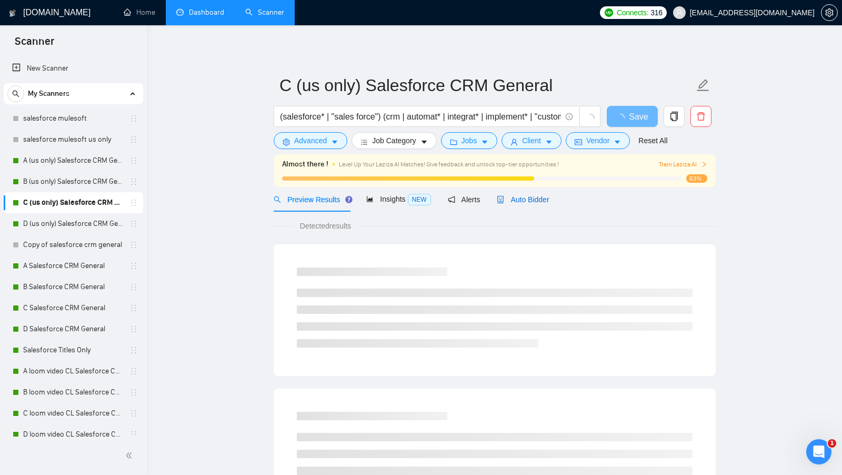
click at [531, 204] on div "Auto Bidder" at bounding box center [523, 200] width 52 height 12
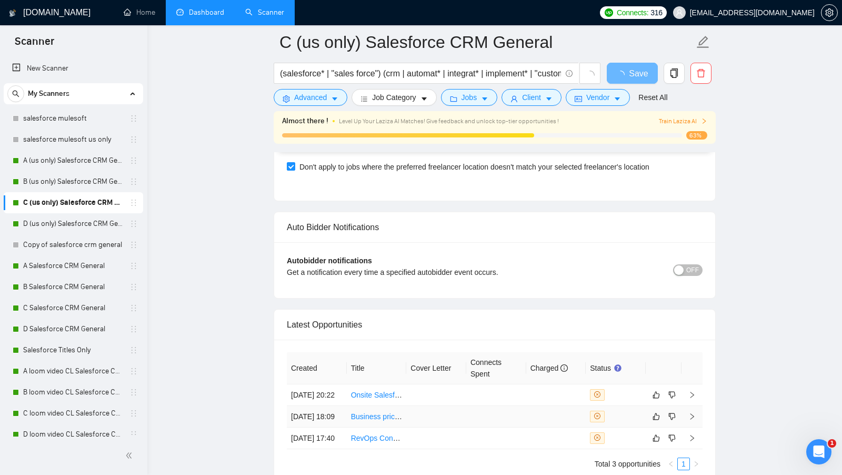
scroll to position [2623, 0]
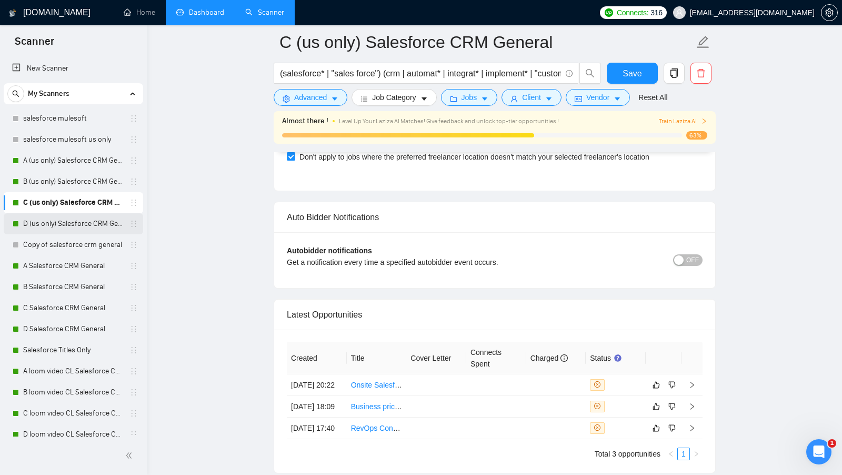
click at [55, 225] on link "D (us only) Salesforce CRM General" at bounding box center [73, 223] width 100 height 21
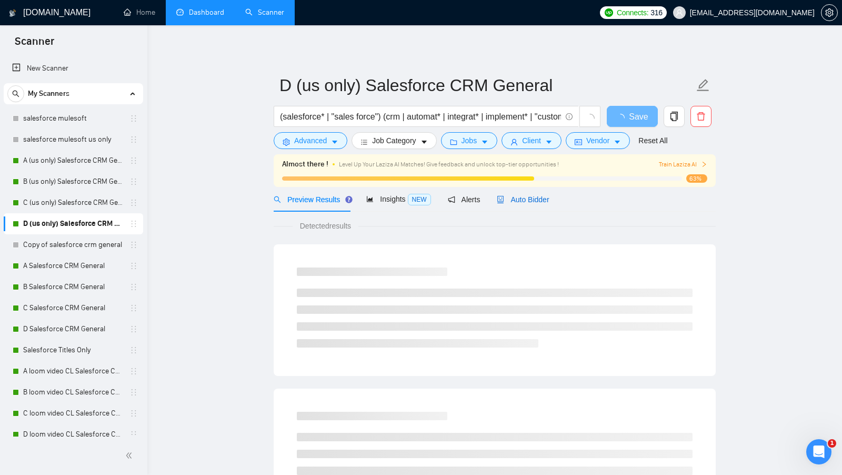
click at [514, 196] on span "Auto Bidder" at bounding box center [523, 199] width 52 height 8
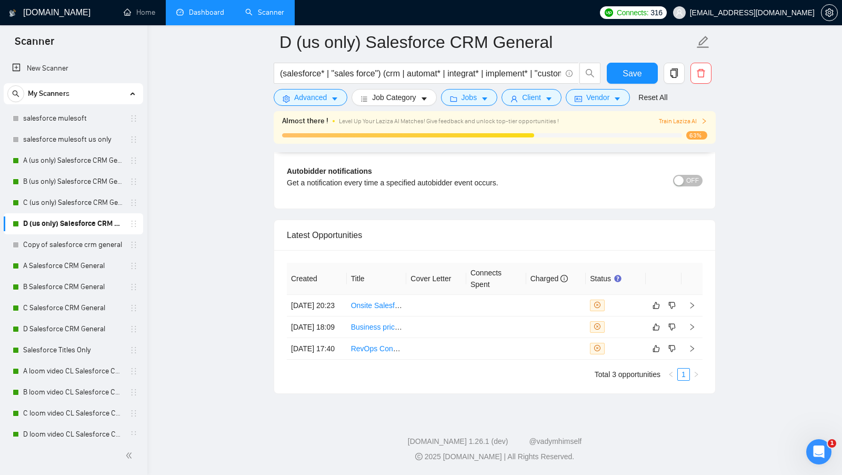
scroll to position [2719, 0]
click at [52, 266] on link "A Salesforce CRM General" at bounding box center [73, 265] width 100 height 21
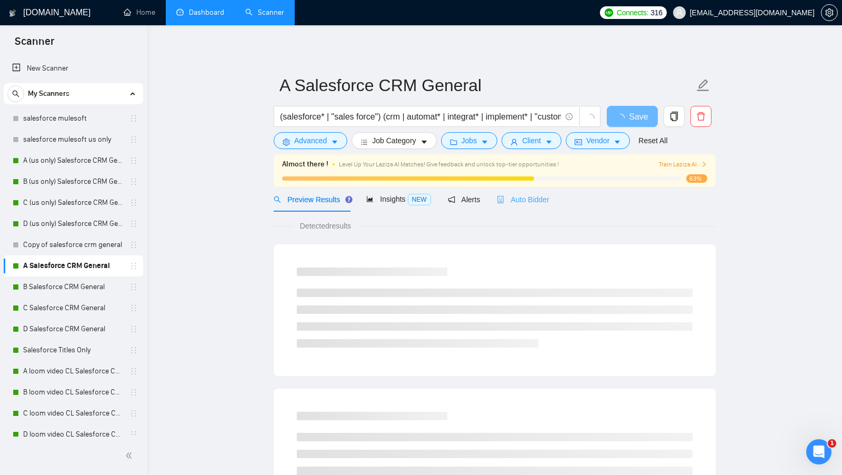
click at [519, 206] on div "Auto Bidder" at bounding box center [523, 199] width 52 height 25
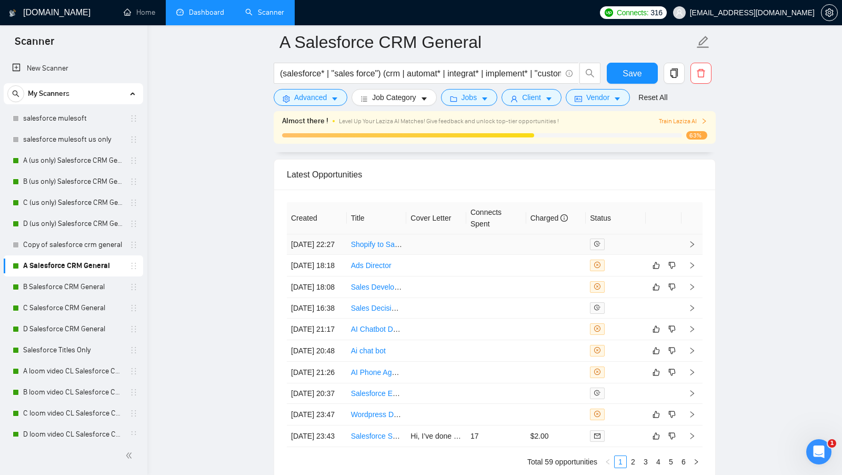
scroll to position [2766, 0]
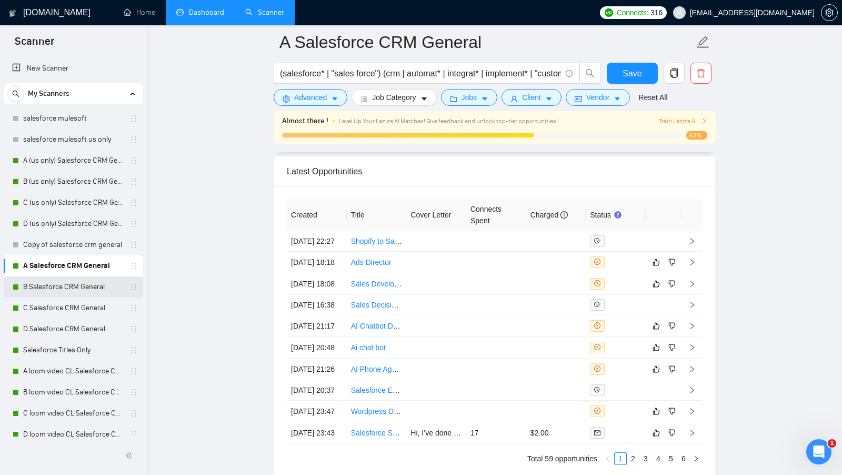
click at [61, 284] on link "B Salesforce CRM General" at bounding box center [73, 286] width 100 height 21
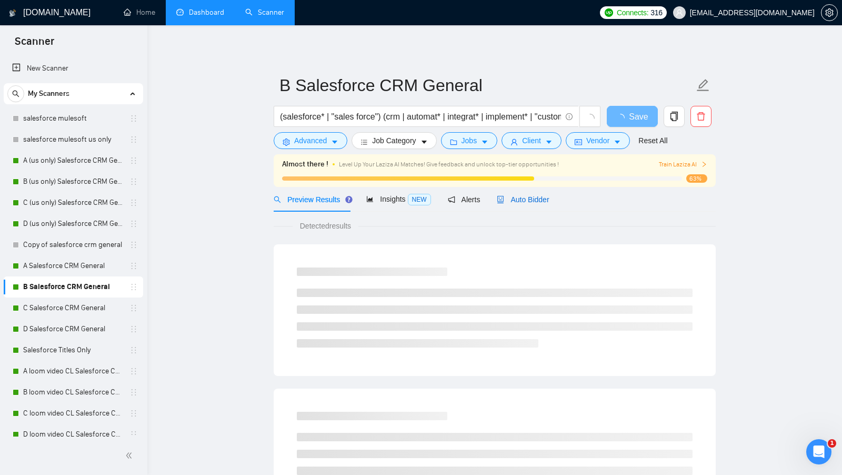
click at [533, 195] on span "Auto Bidder" at bounding box center [523, 199] width 52 height 8
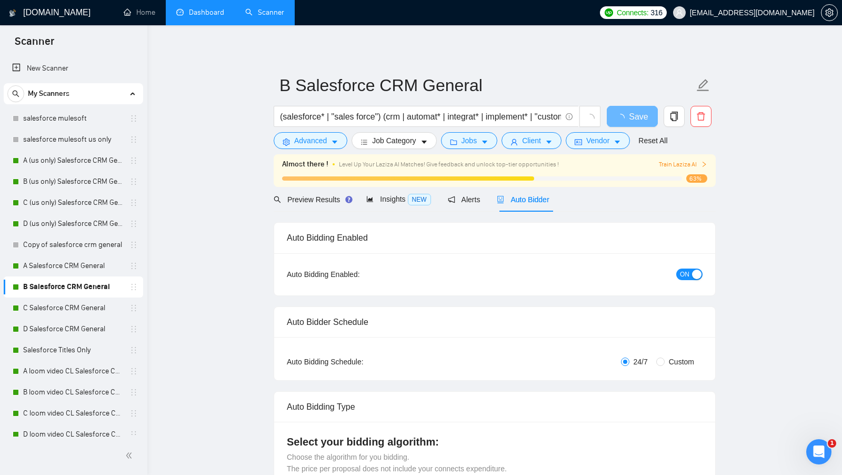
radio input "false"
radio input "true"
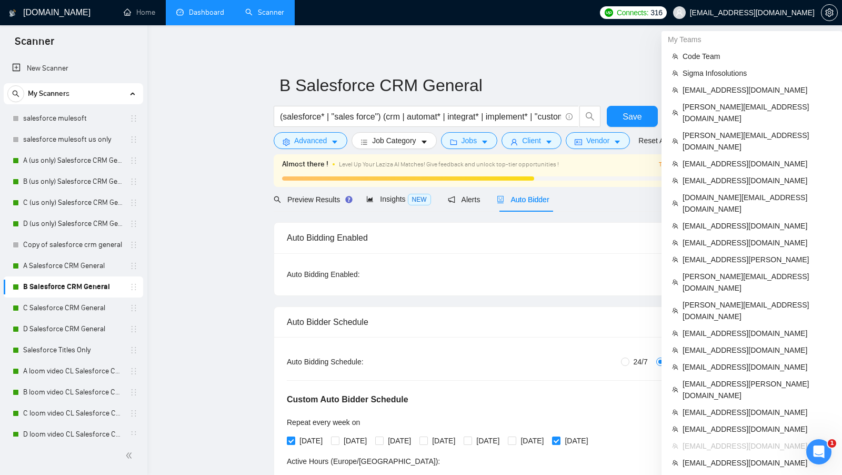
scroll to position [442, 0]
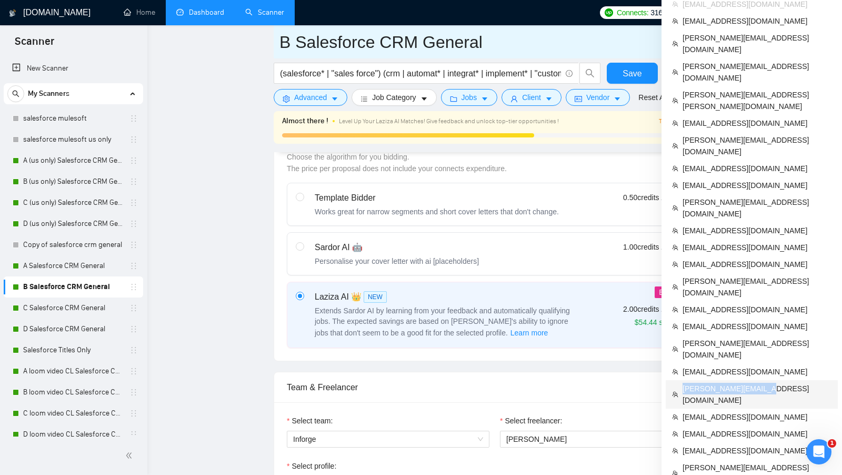
copy span "[PERSON_NAME][EMAIL_ADDRESS][DOMAIN_NAME]"
drag, startPoint x: 769, startPoint y: 233, endPoint x: 632, endPoint y: 27, distance: 247.7
click at [679, 380] on li "[PERSON_NAME][EMAIL_ADDRESS][DOMAIN_NAME]" at bounding box center [752, 394] width 172 height 28
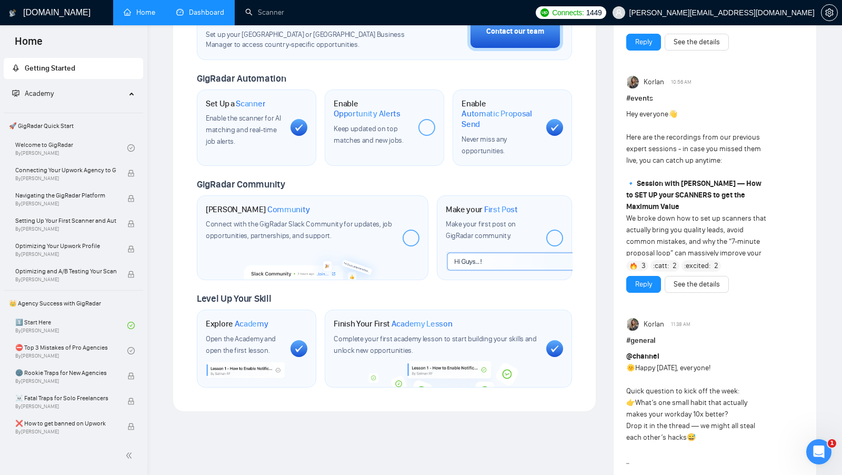
scroll to position [351, 0]
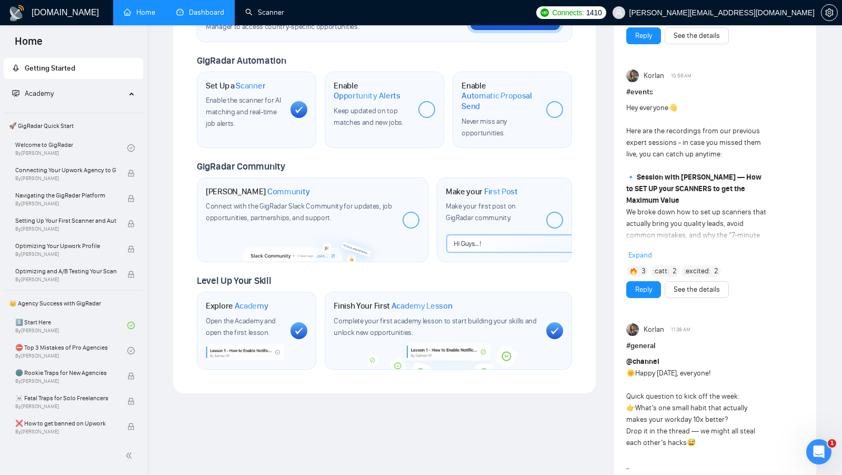
click at [217, 9] on link "Dashboard" at bounding box center [200, 12] width 48 height 9
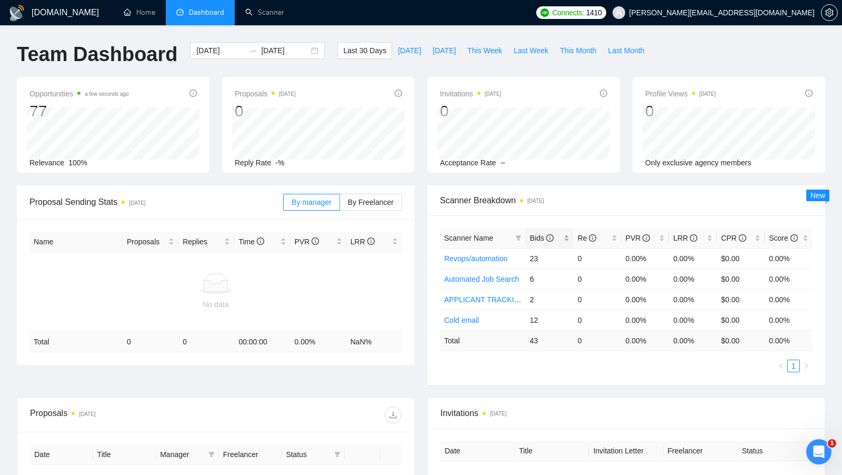
click at [569, 234] on div "Bids" at bounding box center [549, 238] width 39 height 12
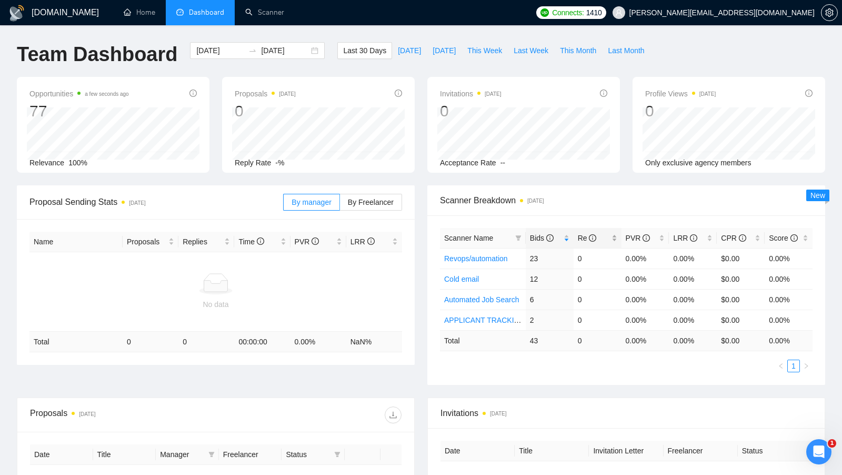
click at [616, 237] on div "Re" at bounding box center [597, 238] width 39 height 12
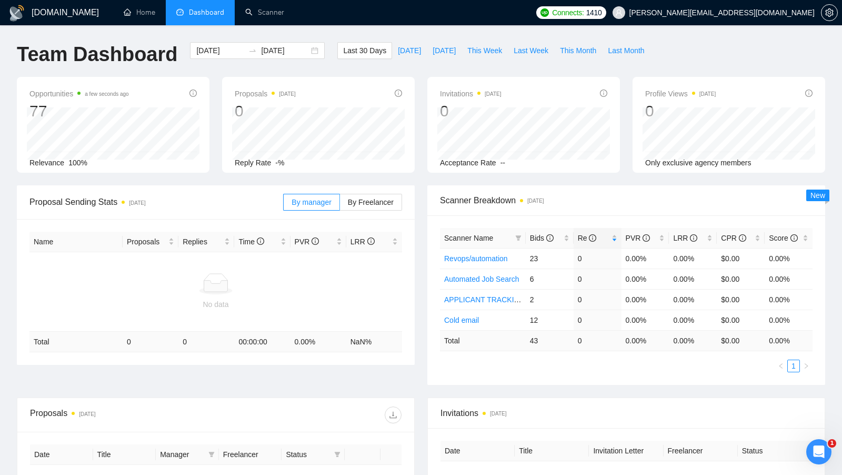
click at [422, 193] on div "Scanner Breakdown 6 days ago Scanner Name Bids Re PVR LRR CPR Score Revops/auto…" at bounding box center [626, 285] width 411 height 200
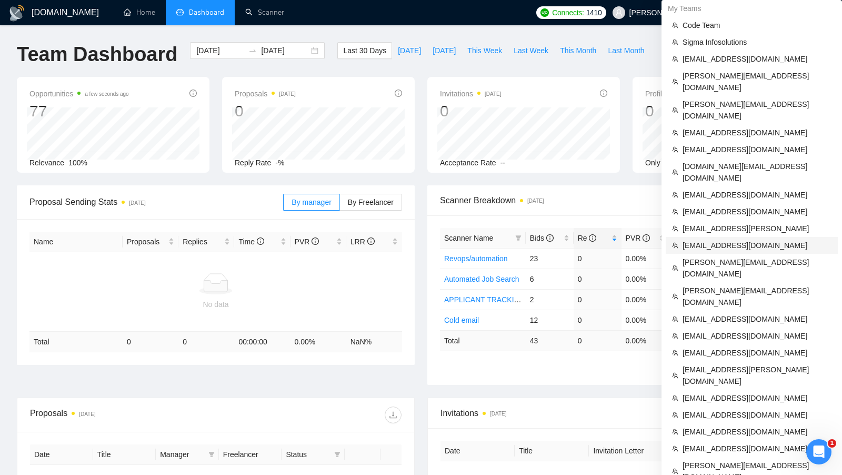
click at [741, 240] on span "5156716@gmail.com" at bounding box center [757, 246] width 149 height 12
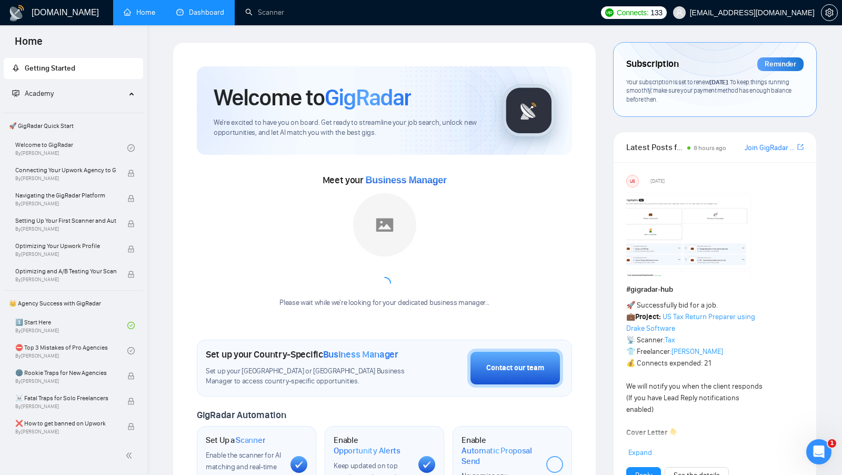
click at [215, 16] on link "Dashboard" at bounding box center [200, 12] width 48 height 9
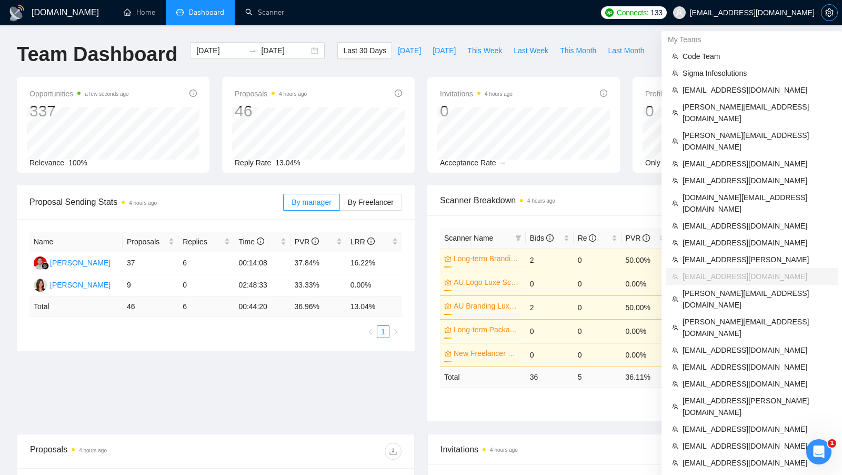
click at [832, 12] on icon "setting" at bounding box center [830, 12] width 8 height 8
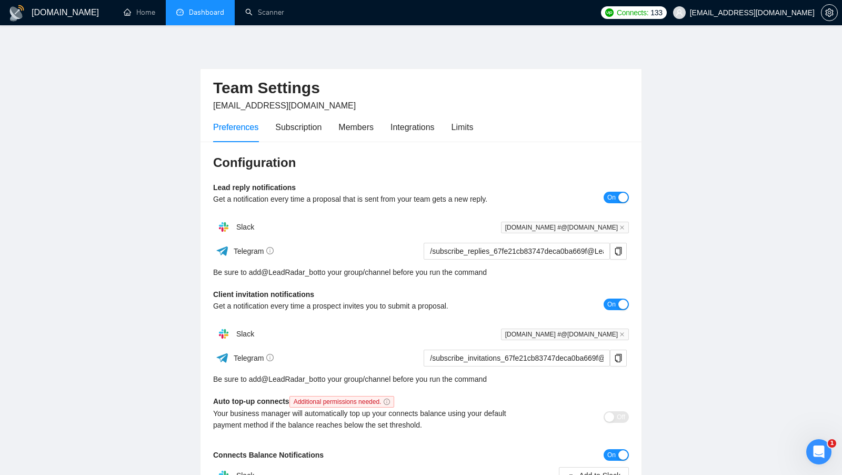
click at [337, 125] on div "Preferences Subscription Members Integrations Limits" at bounding box center [343, 127] width 260 height 30
click at [340, 125] on div "Members" at bounding box center [356, 127] width 35 height 13
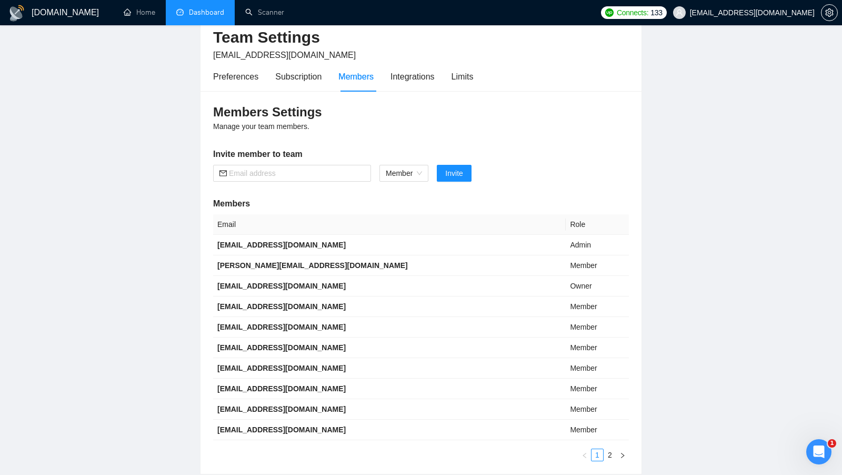
scroll to position [50, 0]
click at [284, 283] on b "5156716@gmail.com" at bounding box center [281, 286] width 128 height 8
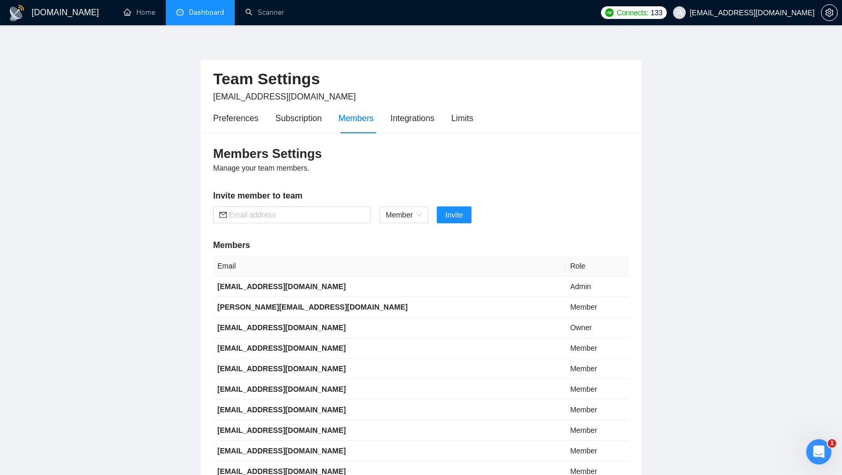
scroll to position [0, 0]
